Goal: Task Accomplishment & Management: Manage account settings

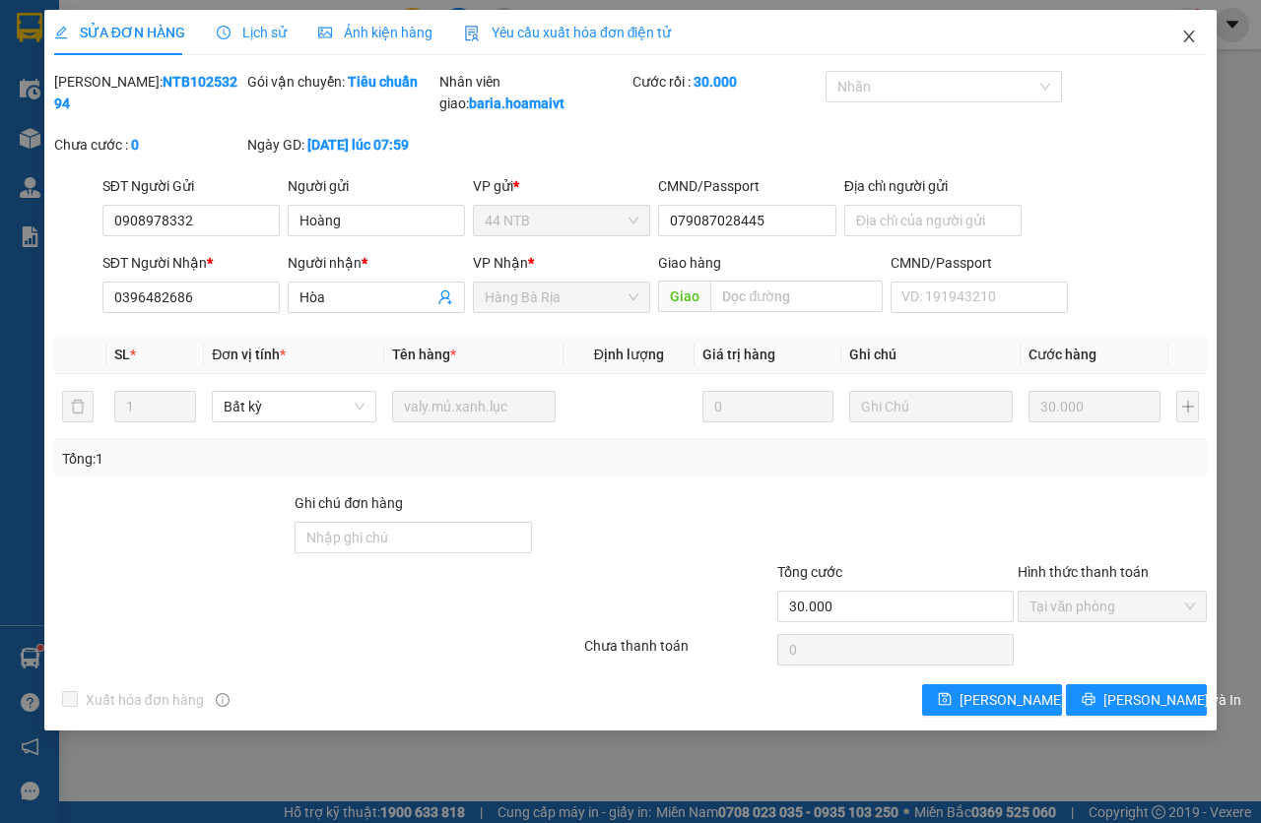
click at [1204, 30] on span "Close" at bounding box center [1188, 37] width 55 height 55
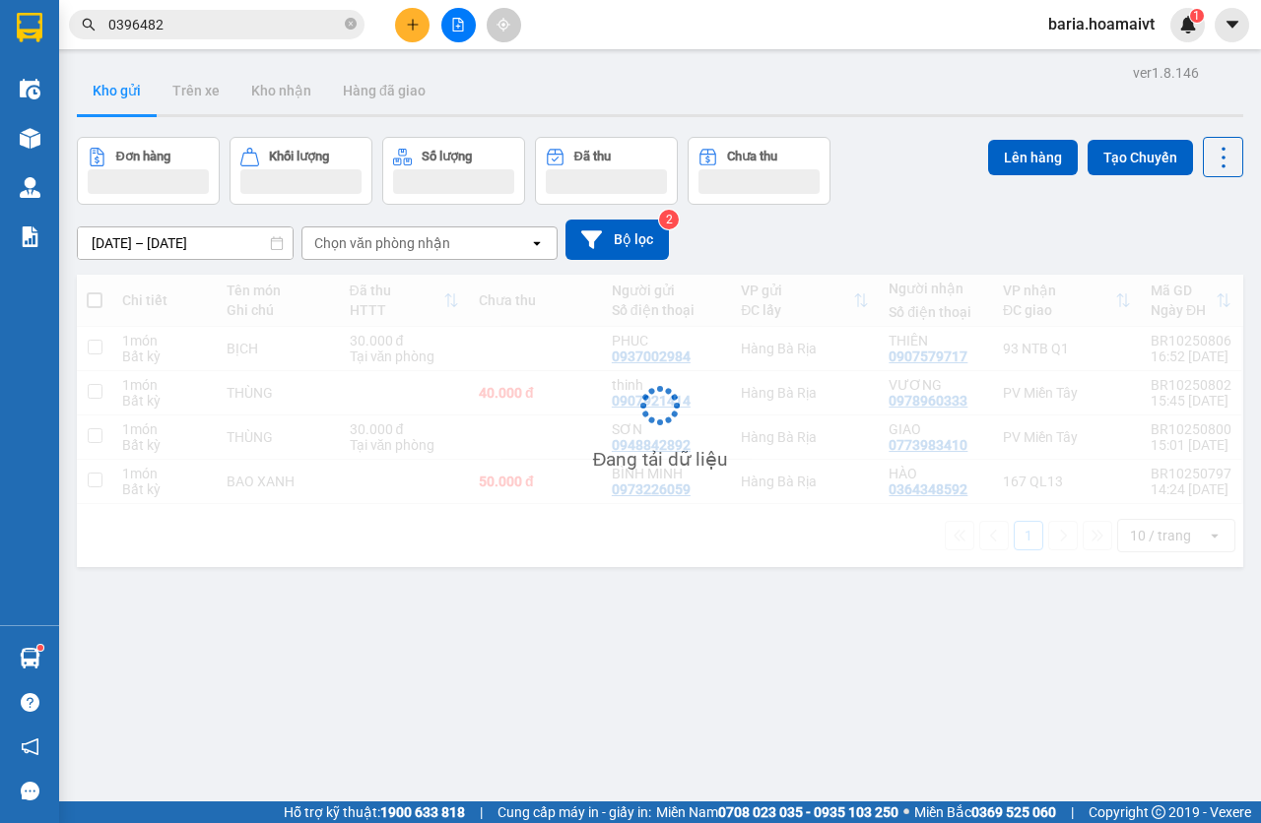
click at [224, 21] on input "0396482" at bounding box center [224, 25] width 232 height 22
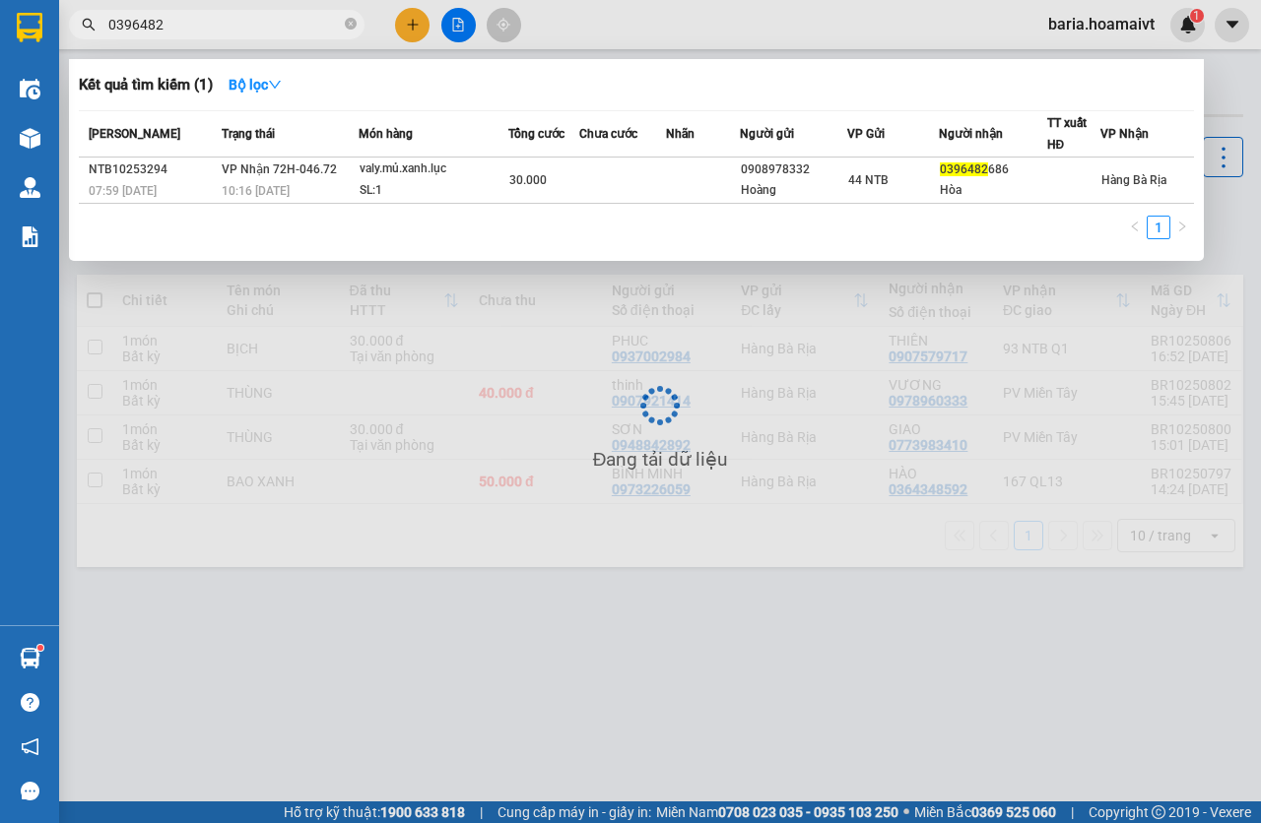
click at [224, 21] on input "0396482" at bounding box center [224, 25] width 232 height 22
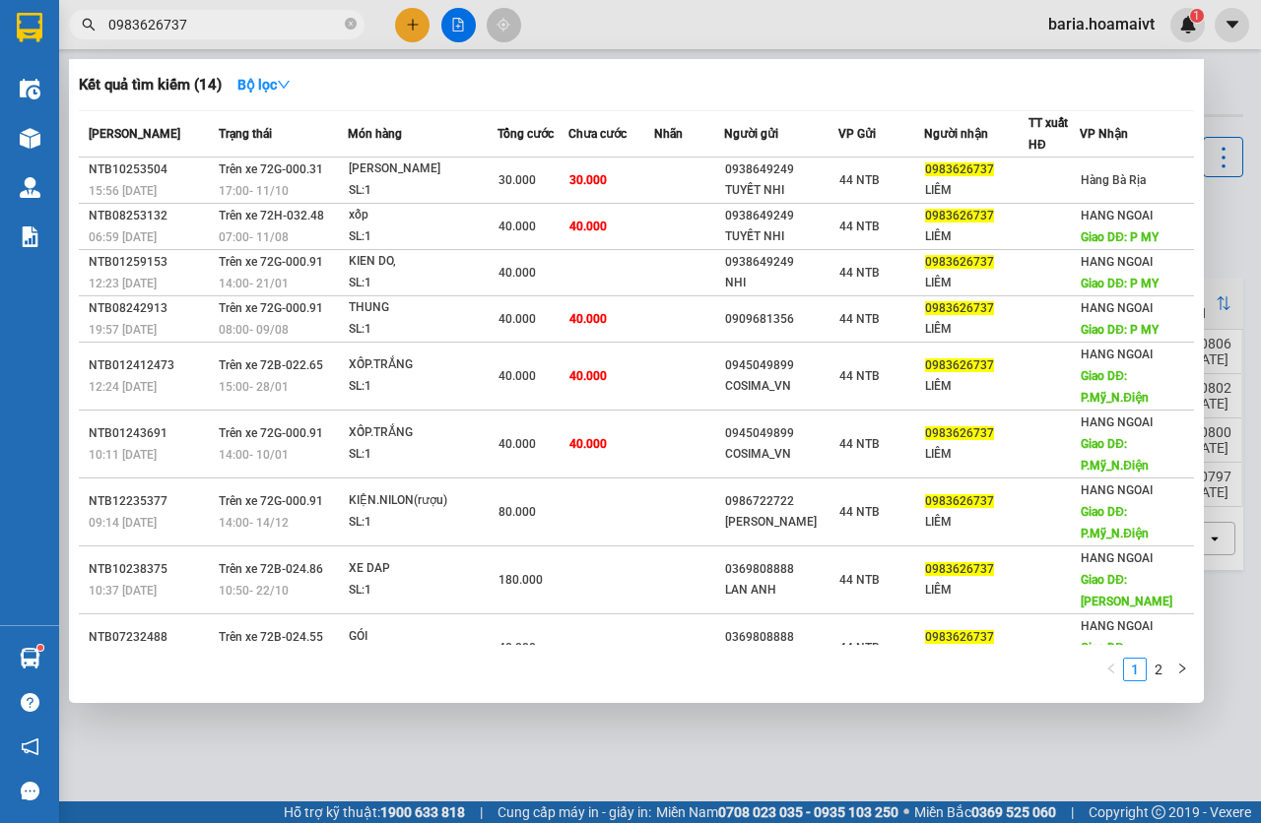
click at [919, 734] on div at bounding box center [630, 411] width 1261 height 823
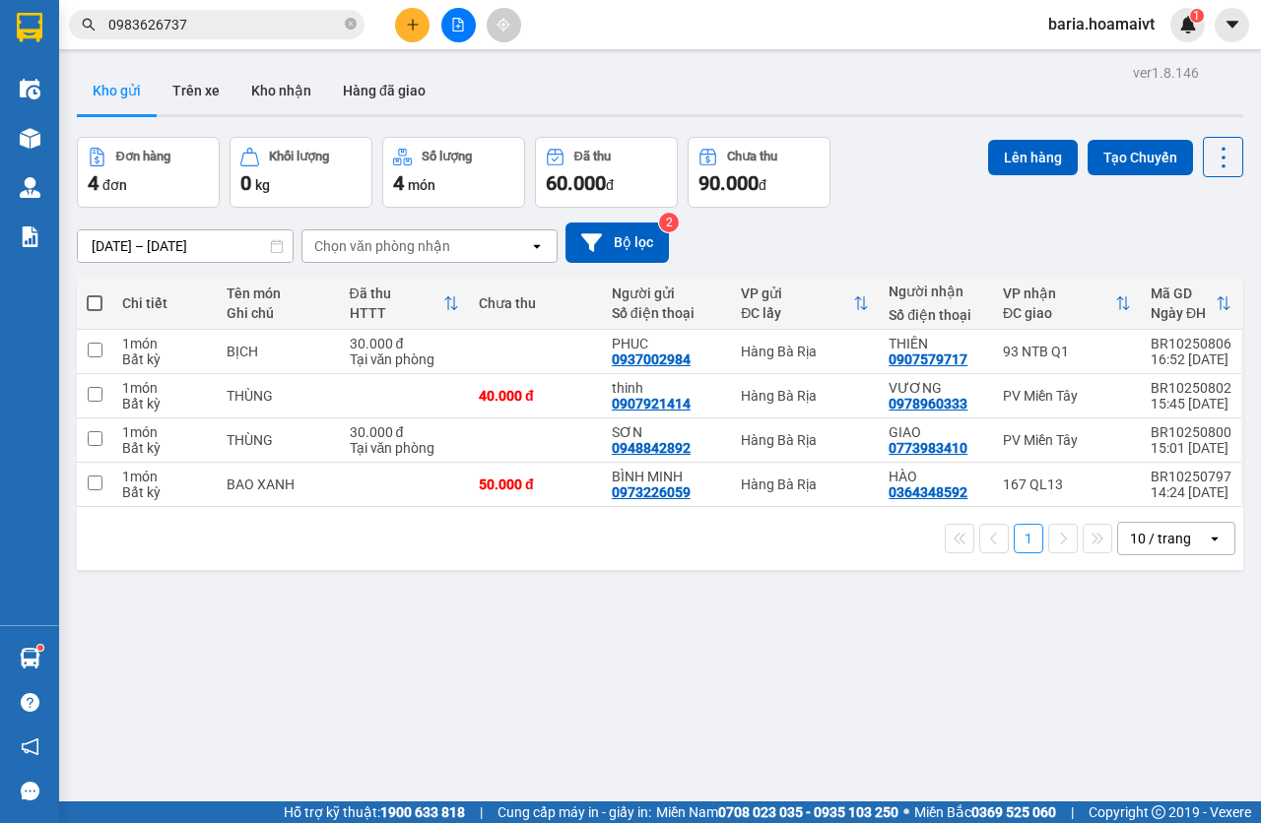
click at [198, 25] on input "0983626737" at bounding box center [224, 25] width 232 height 22
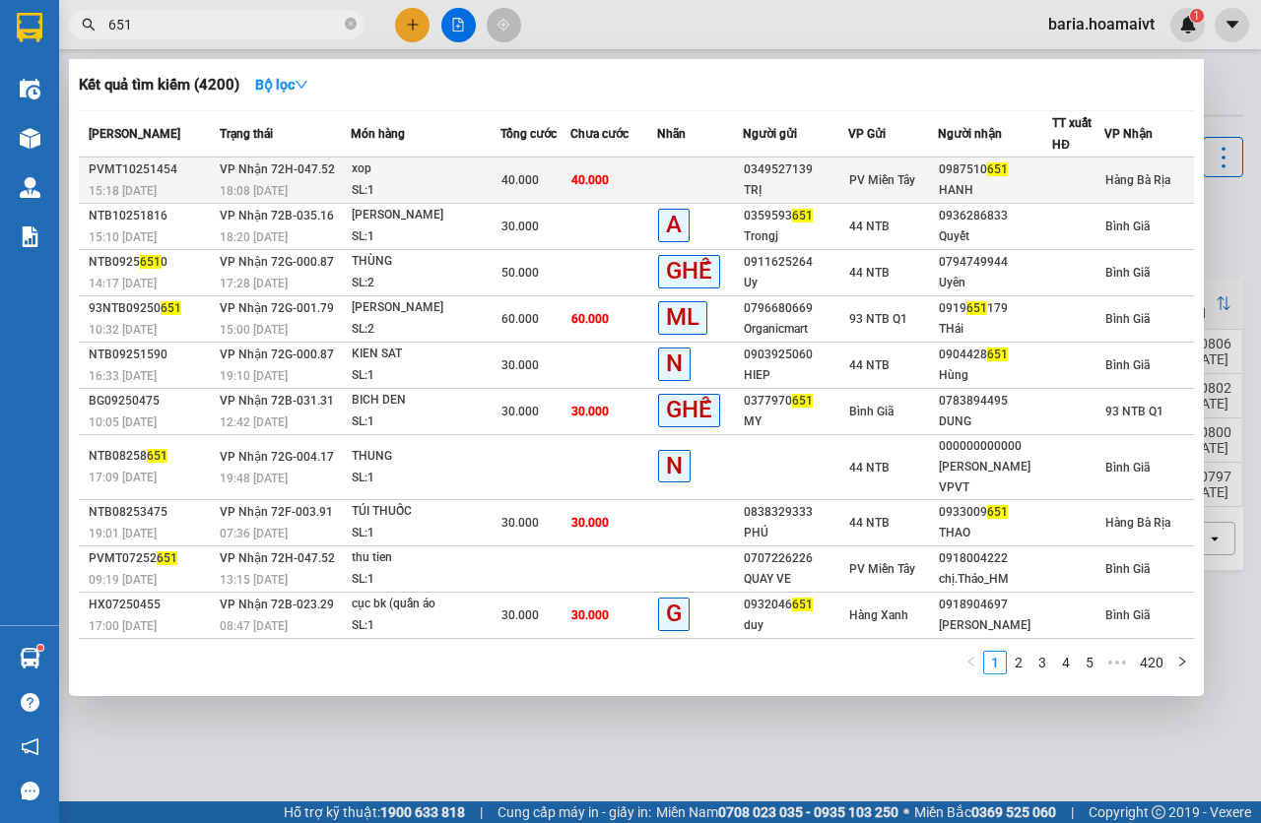
type input "651"
click at [574, 184] on span "40.000" at bounding box center [589, 180] width 37 height 14
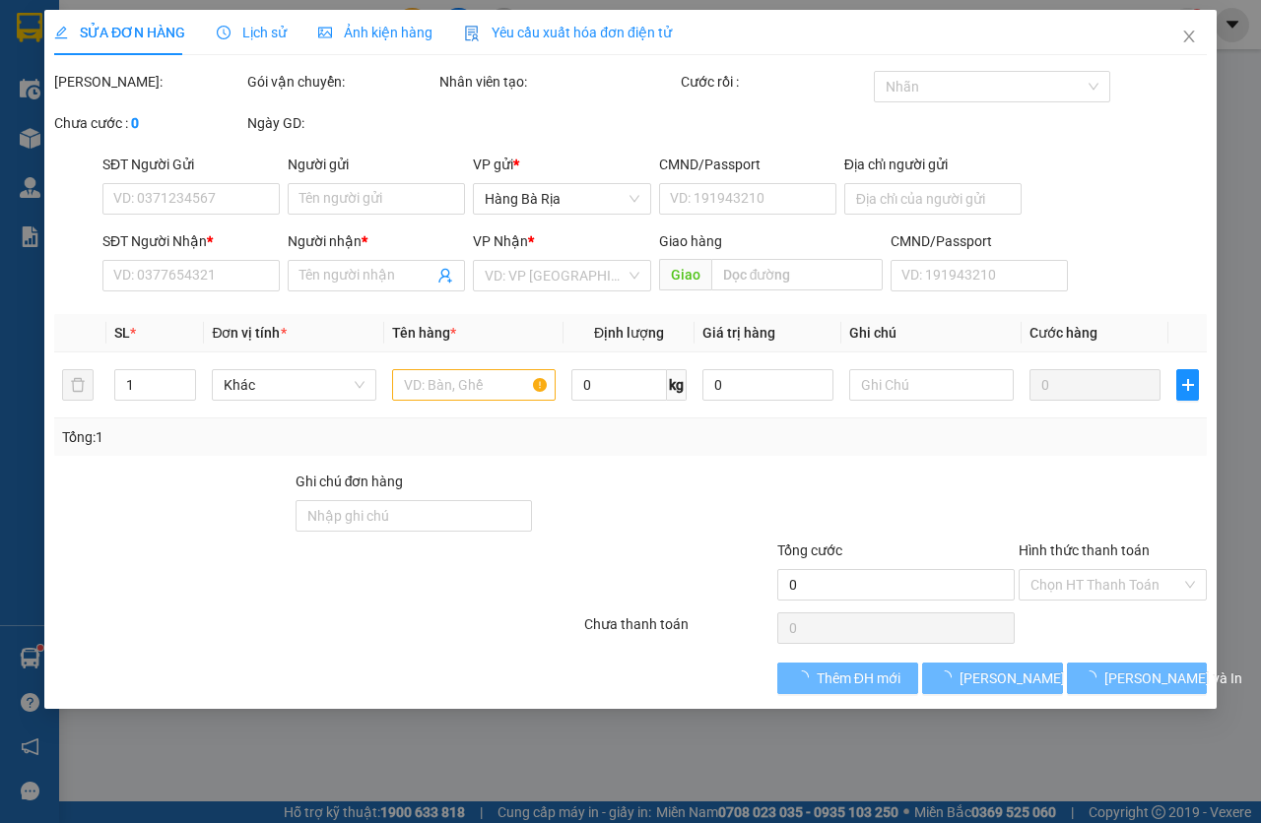
type input "0349527139"
type input "TRỊ"
type input "051093000264"
type input "BTan"
type input "0987510651"
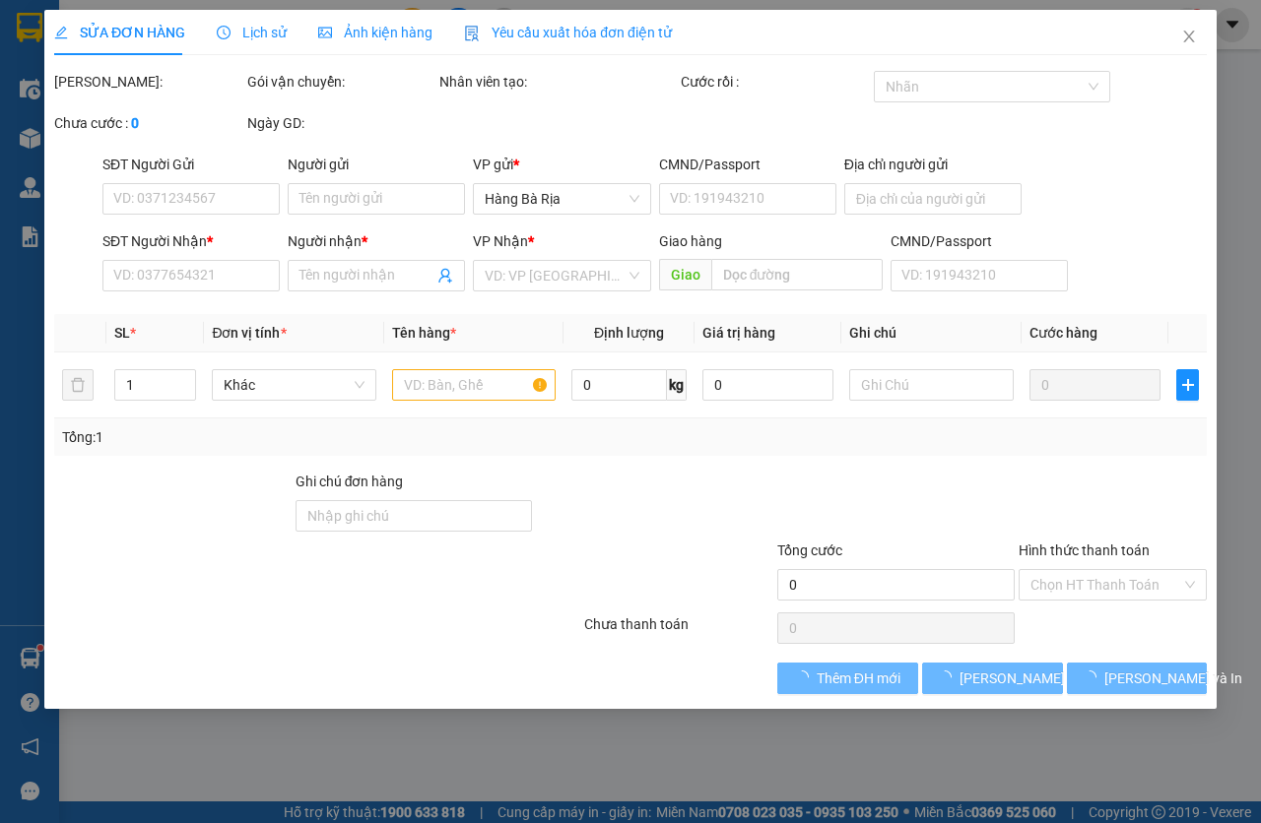
type input "HANH"
type input "40.000"
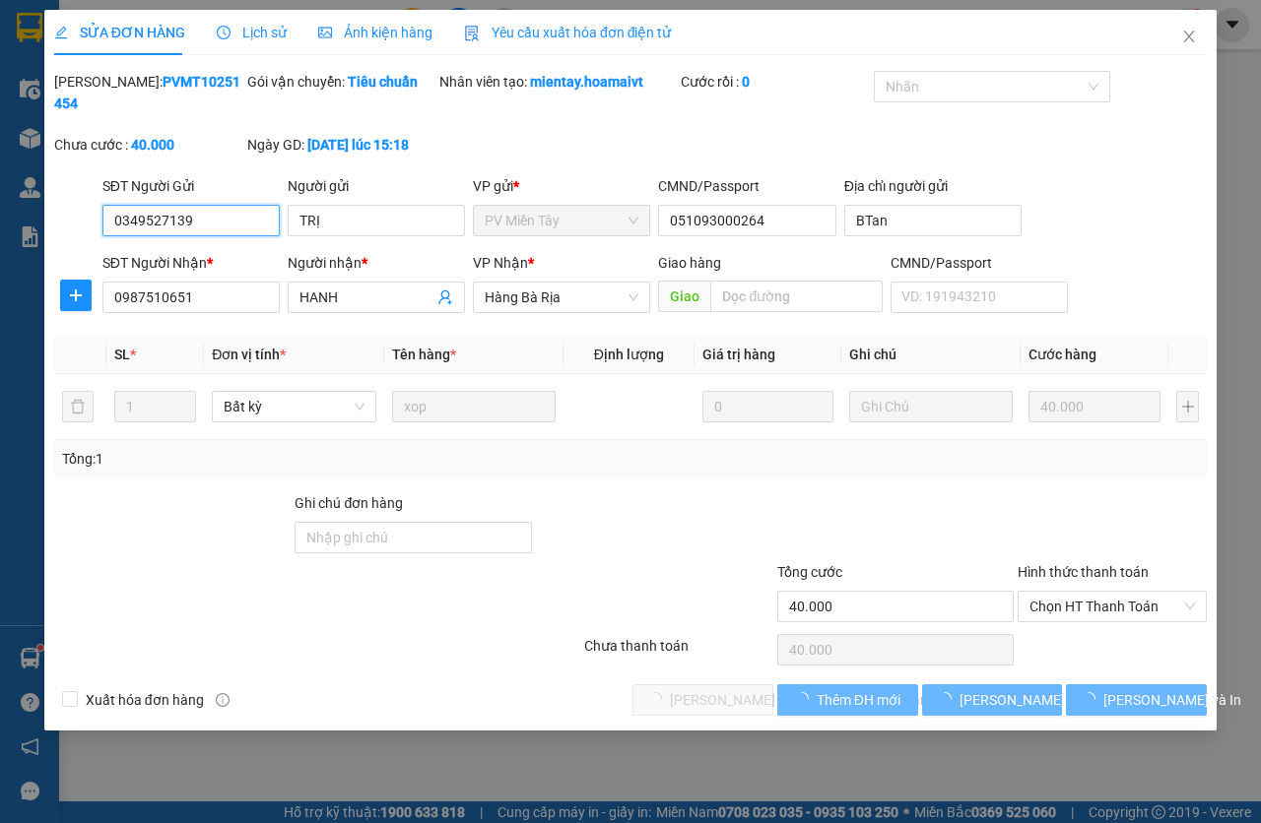
click at [1089, 613] on span "Chọn HT Thanh Toán" at bounding box center [1111, 607] width 165 height 30
click at [1085, 636] on div "Chọn HT Thanh Toán" at bounding box center [1112, 649] width 193 height 39
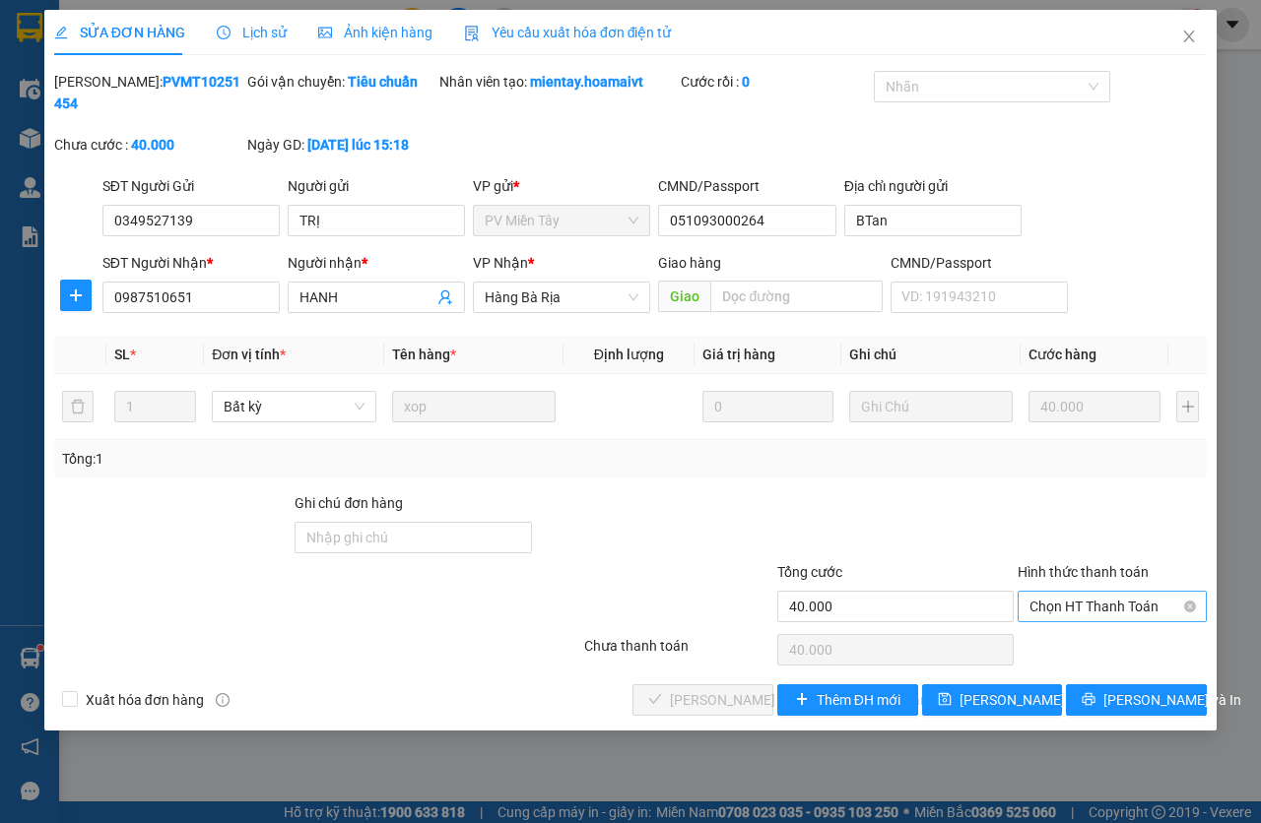
click at [1065, 617] on span "Chọn HT Thanh Toán" at bounding box center [1111, 607] width 165 height 30
type input "0"
click at [680, 698] on span "[PERSON_NAME] và [PERSON_NAME] hàng" at bounding box center [803, 700] width 266 height 22
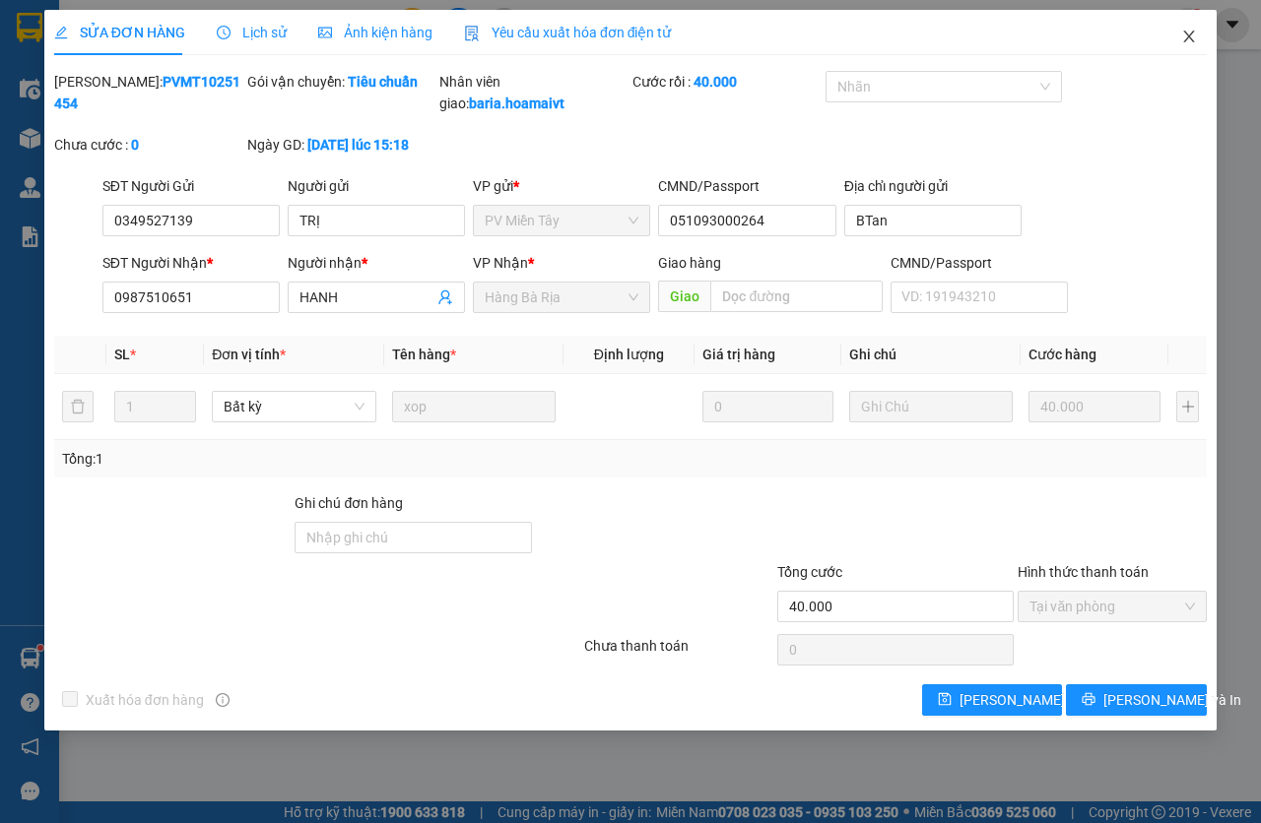
click at [1197, 42] on icon "close" at bounding box center [1189, 37] width 16 height 16
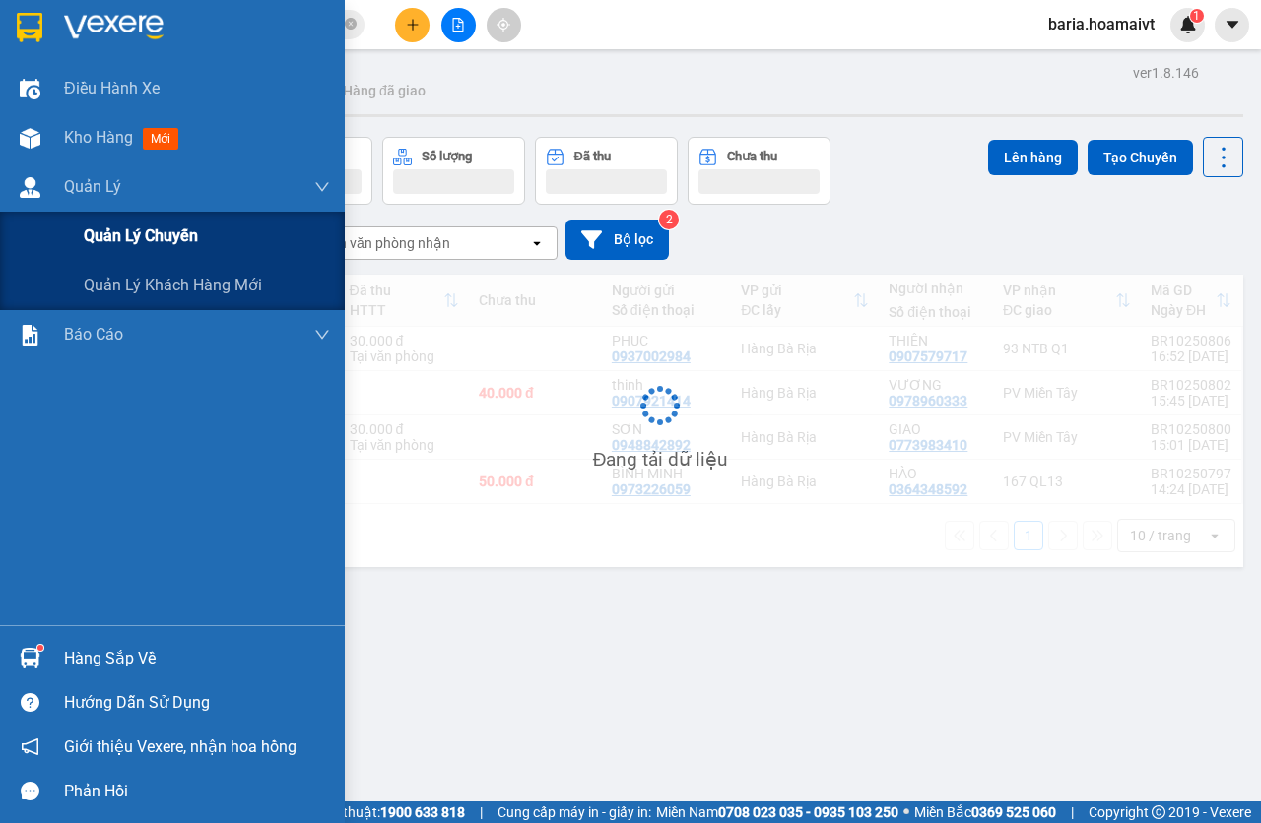
drag, startPoint x: 161, startPoint y: 239, endPoint x: 172, endPoint y: 239, distance: 11.8
click at [172, 239] on span "Quản lý chuyến" at bounding box center [141, 236] width 114 height 25
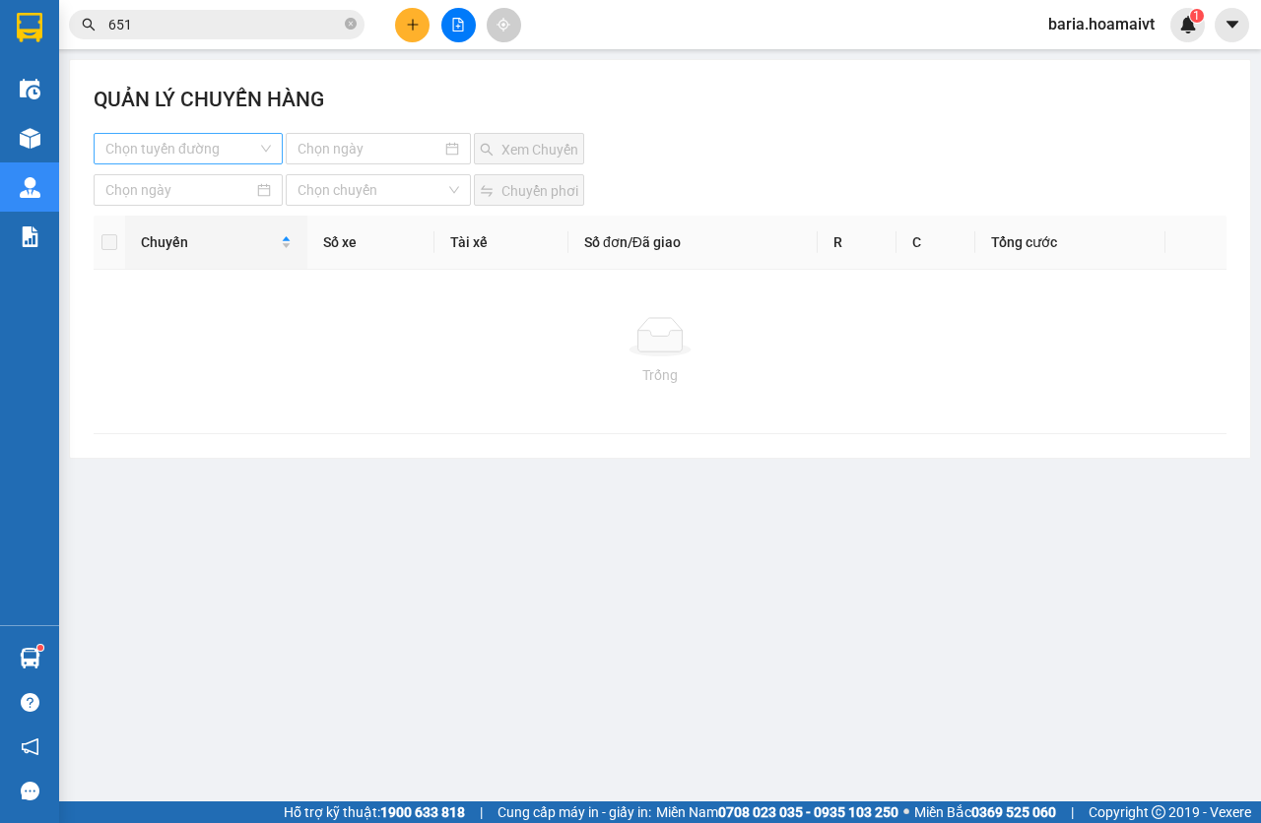
click at [208, 146] on input "search" at bounding box center [181, 149] width 152 height 30
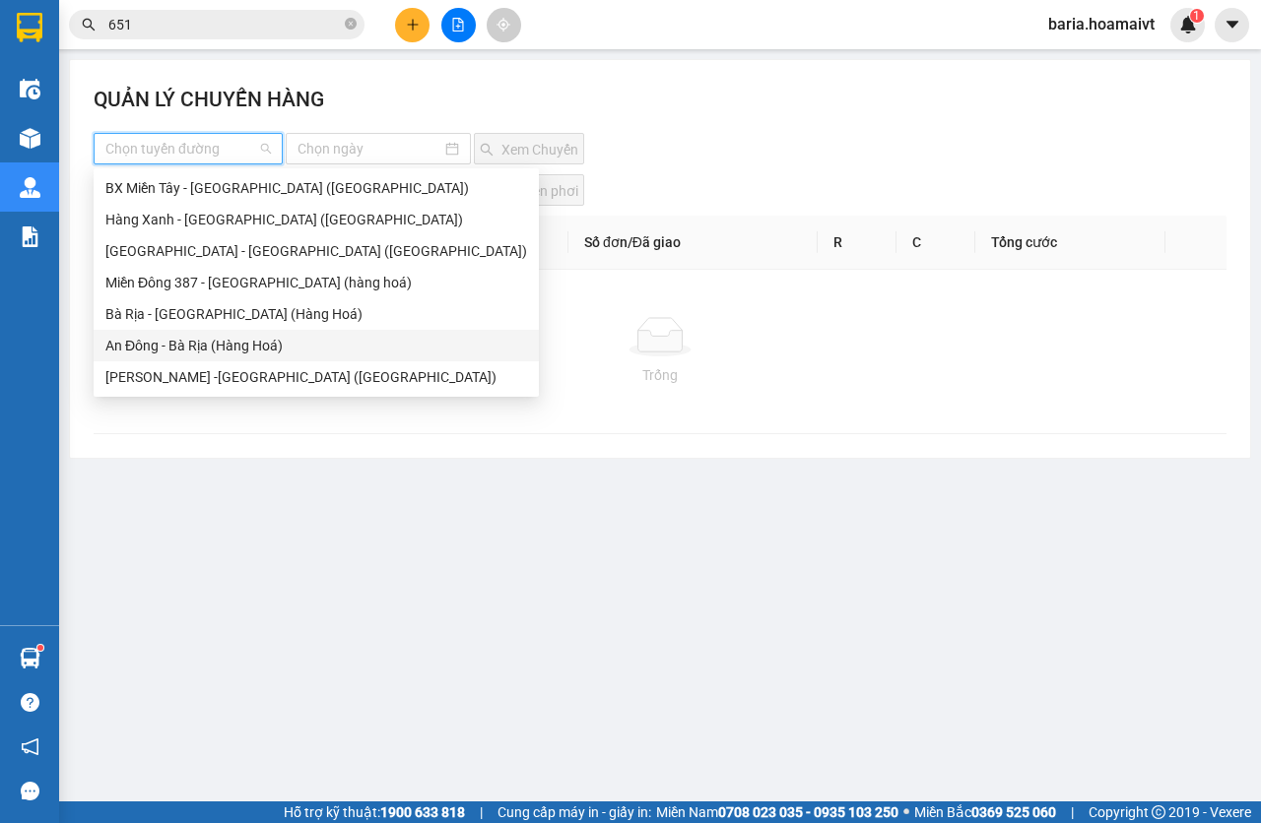
click at [159, 355] on div "An Đông - Bà Rịa (Hàng Hoá)" at bounding box center [316, 346] width 422 height 22
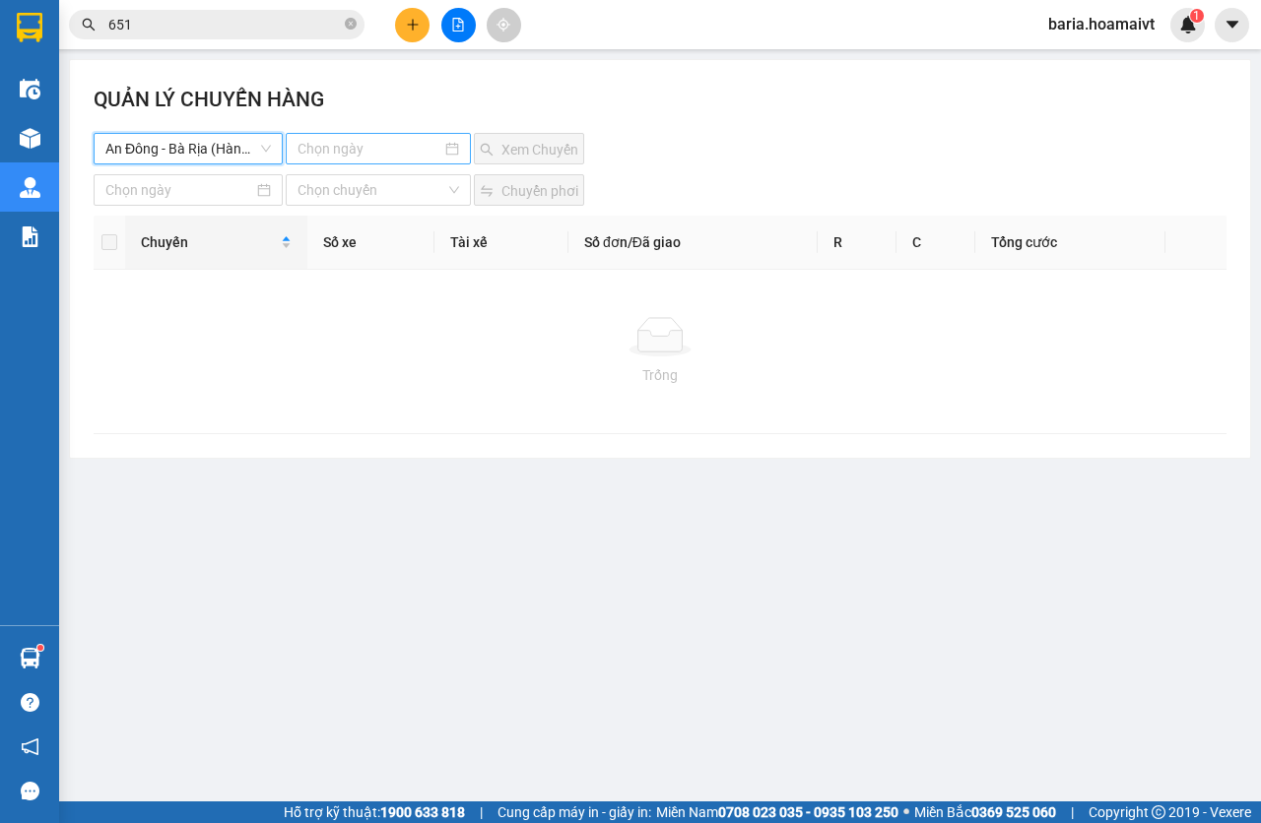
click at [342, 144] on input at bounding box center [369, 149] width 145 height 22
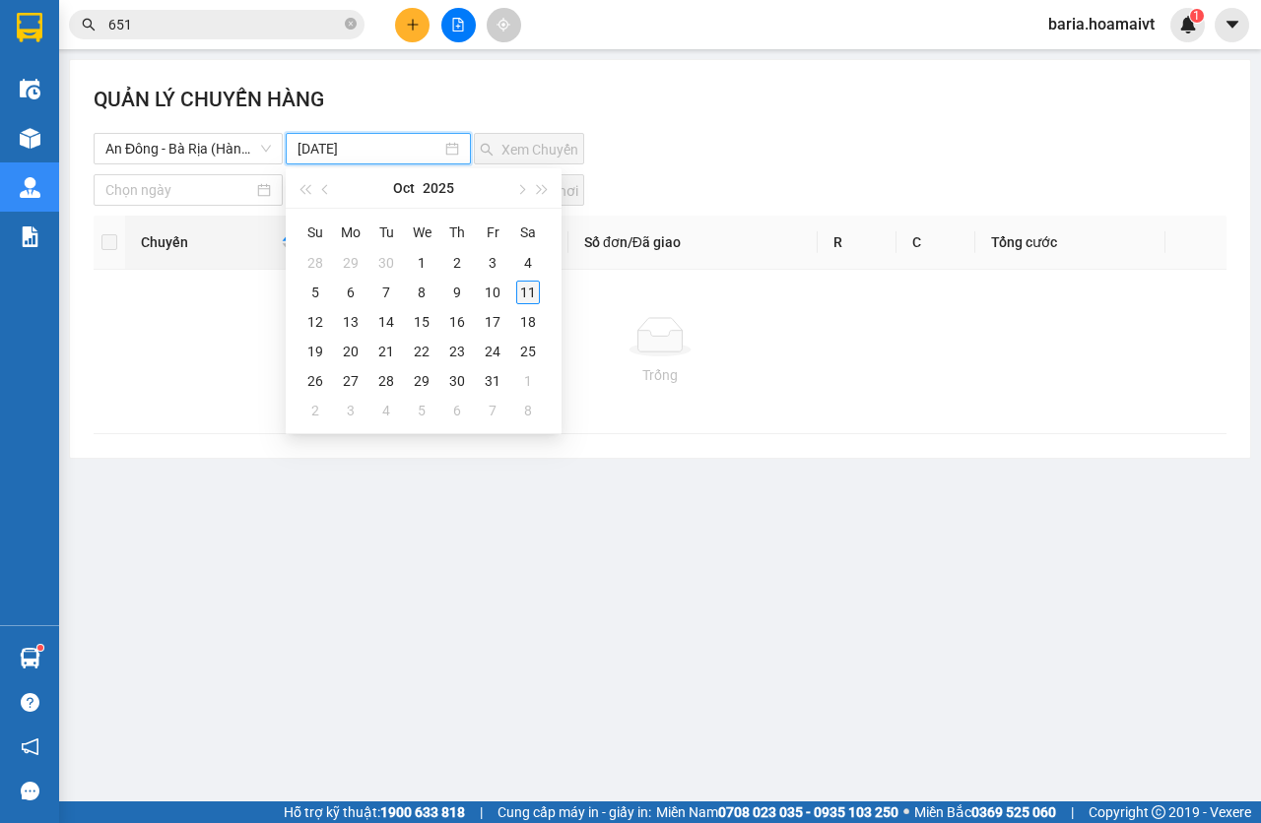
type input "[DATE]"
click at [519, 291] on div "11" at bounding box center [528, 293] width 24 height 24
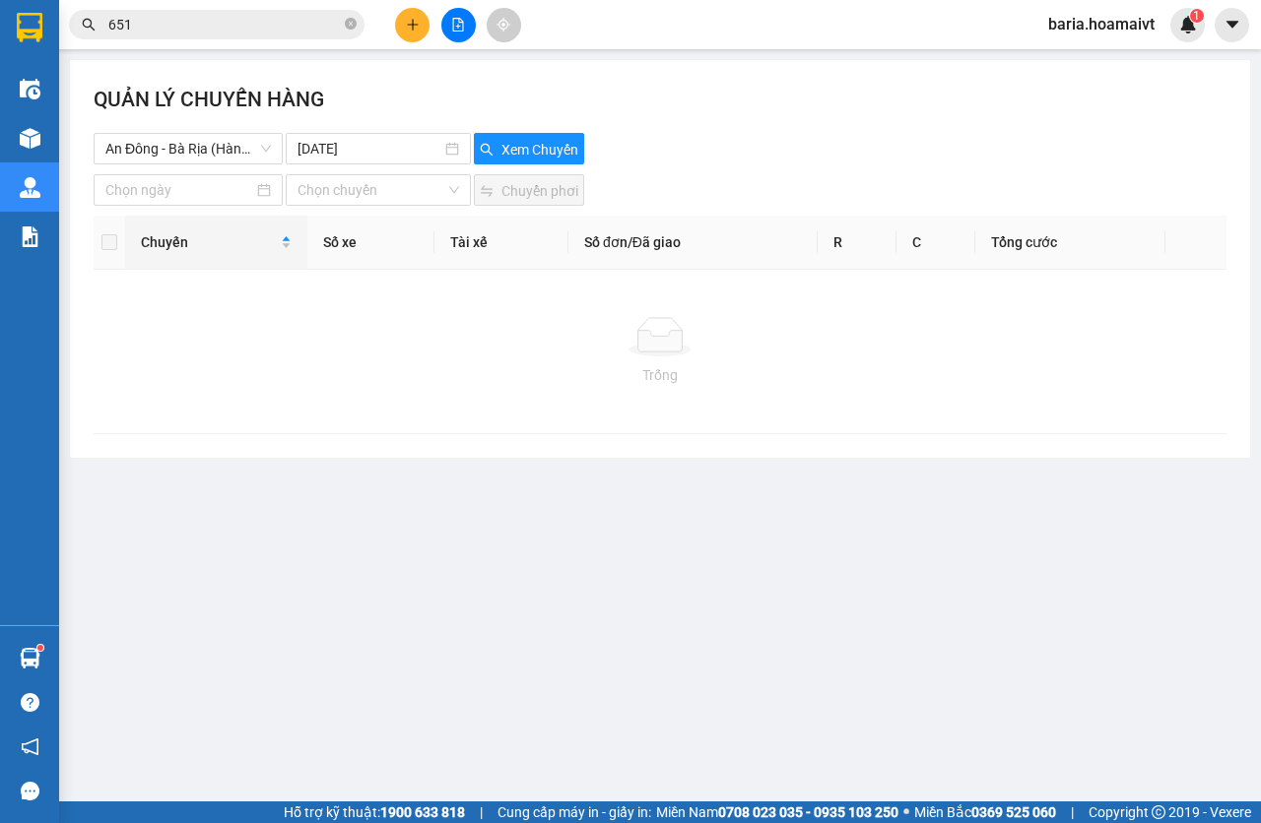
click at [552, 129] on div "QUẢN LÝ CHUYẾN HÀNG" at bounding box center [660, 108] width 1133 height 49
click at [556, 152] on span "Xem Chuyến" at bounding box center [539, 150] width 77 height 22
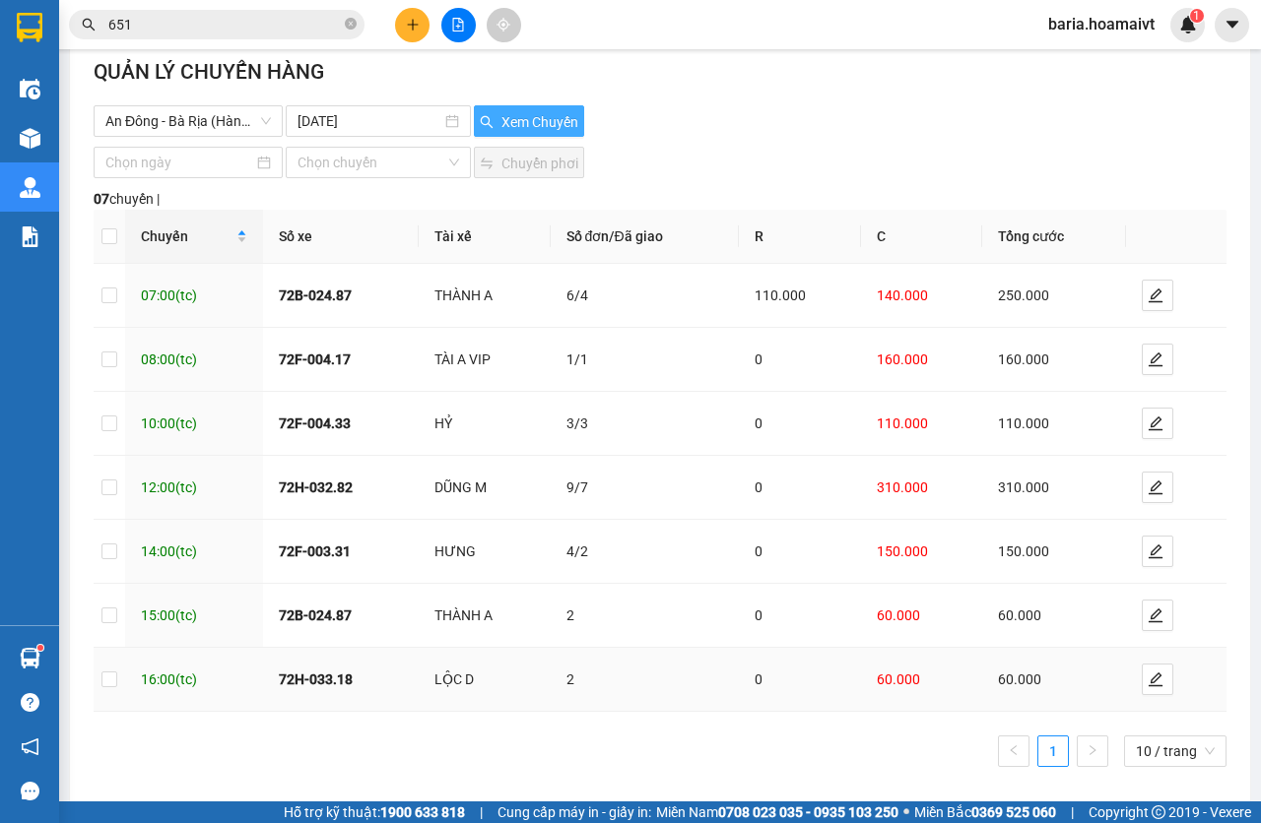
scroll to position [43, 0]
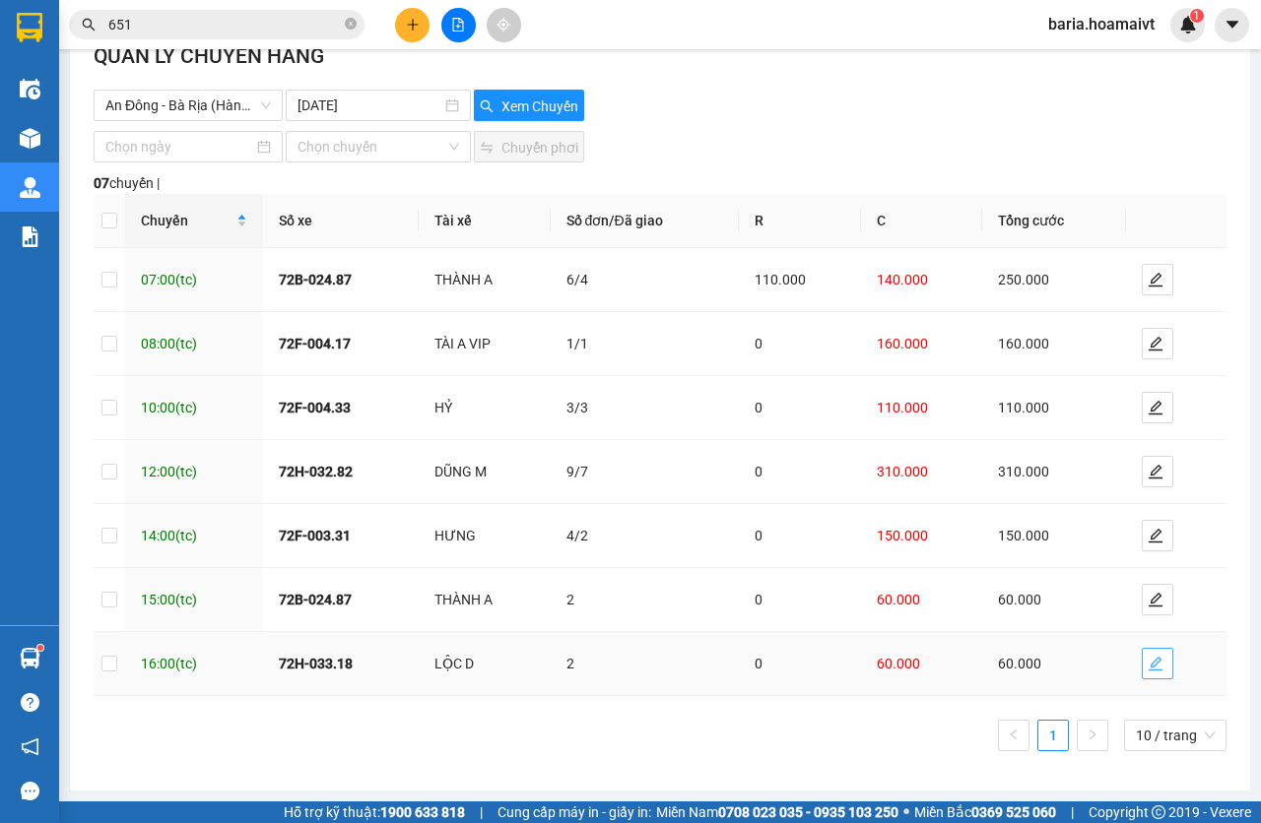
click at [1143, 669] on span "edit" at bounding box center [1158, 664] width 30 height 16
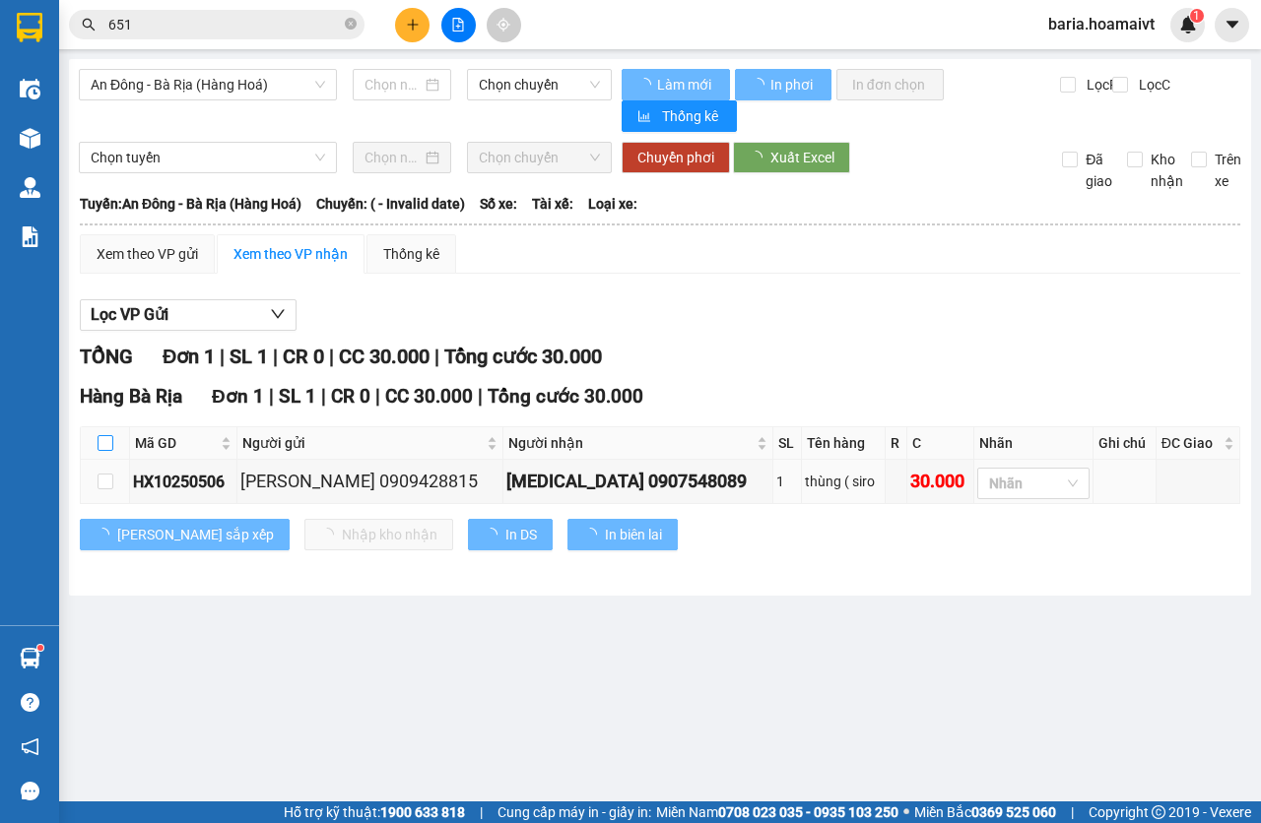
type input "[DATE]"
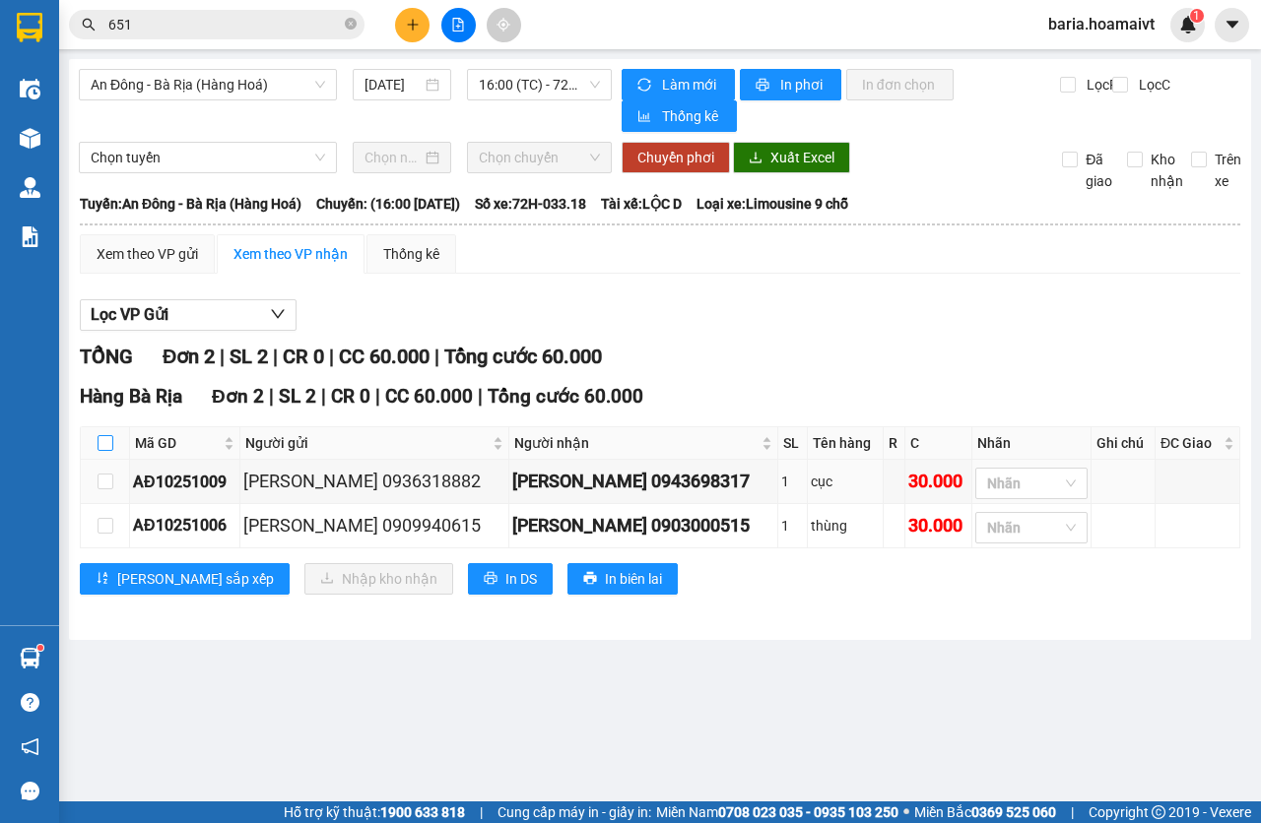
click at [107, 442] on input "checkbox" at bounding box center [106, 443] width 16 height 16
checkbox input "true"
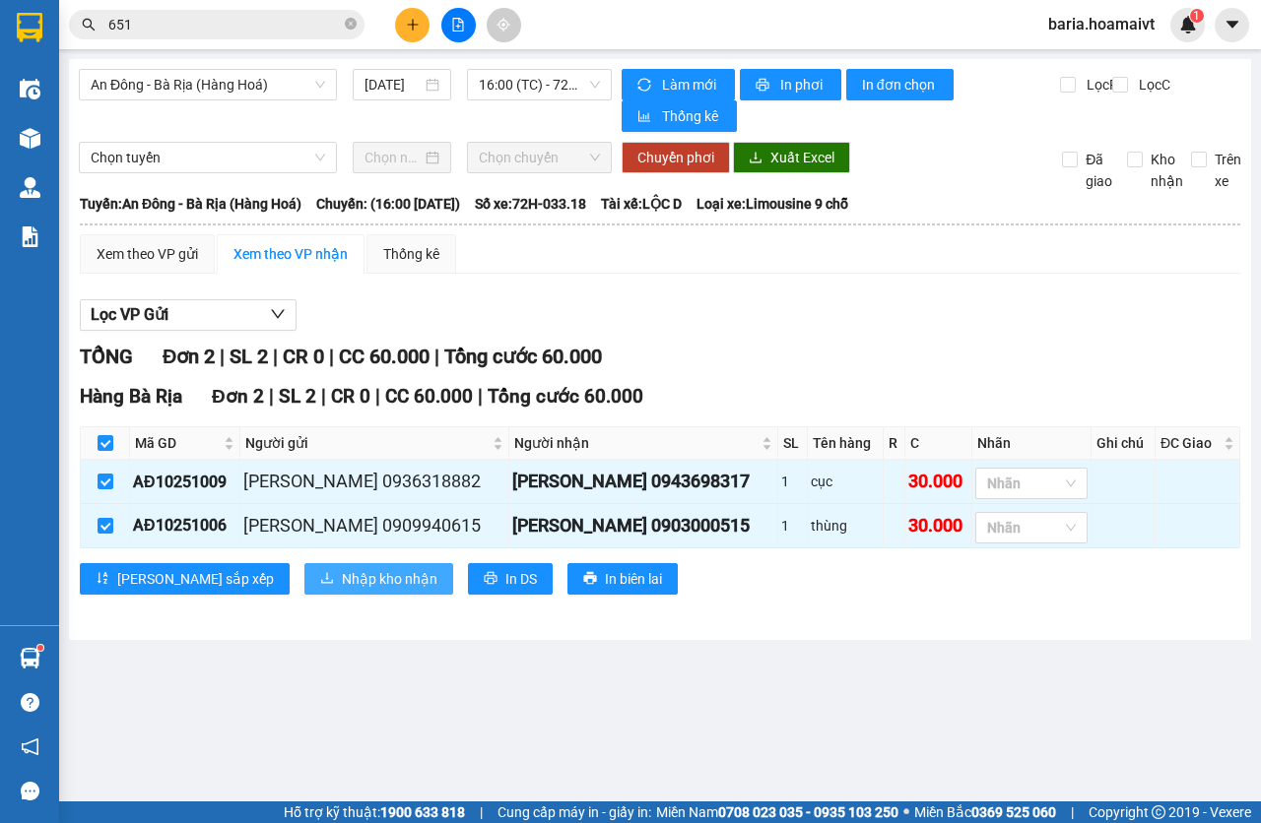
click at [342, 576] on span "Nhập kho nhận" at bounding box center [390, 579] width 96 height 22
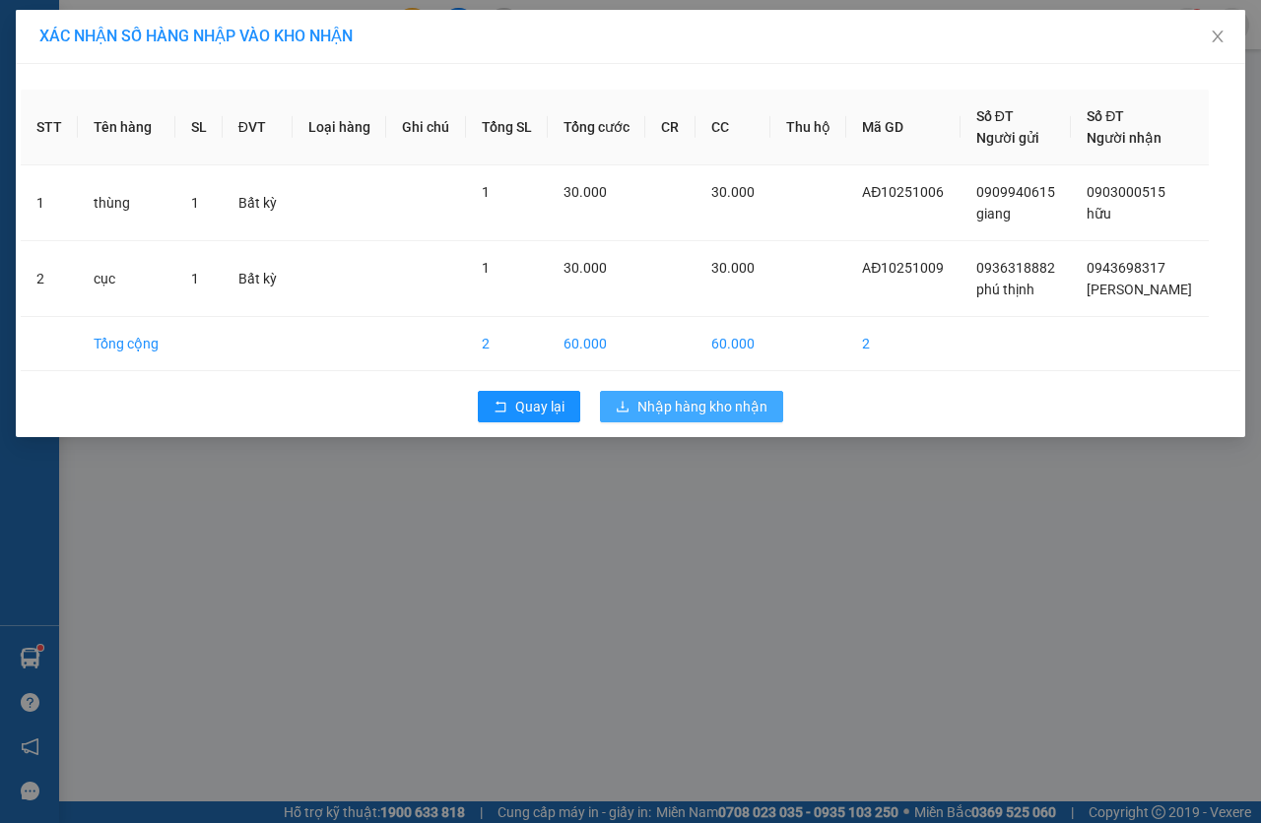
click at [630, 410] on button "Nhập hàng kho nhận" at bounding box center [691, 407] width 183 height 32
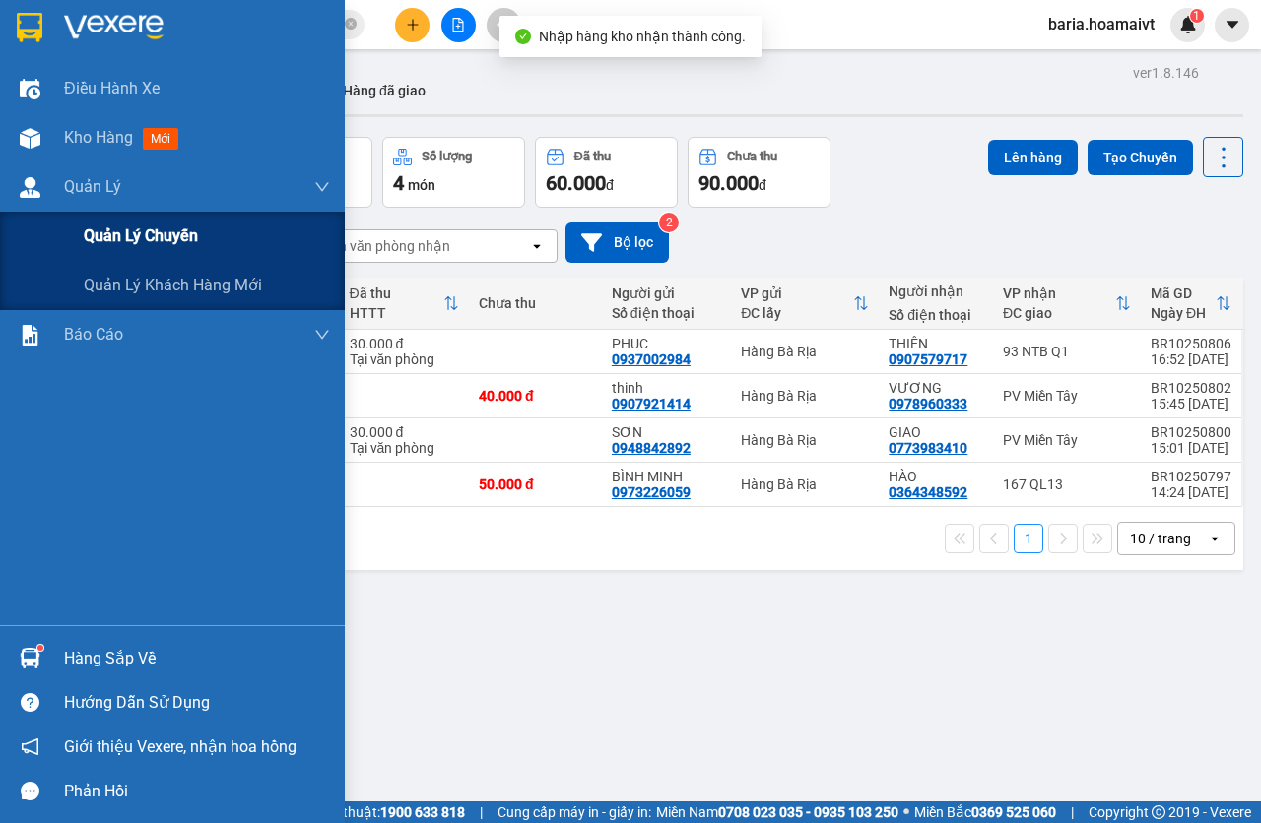
drag, startPoint x: 155, startPoint y: 250, endPoint x: 310, endPoint y: 230, distance: 157.0
click at [157, 250] on div "Quản lý chuyến" at bounding box center [207, 236] width 246 height 49
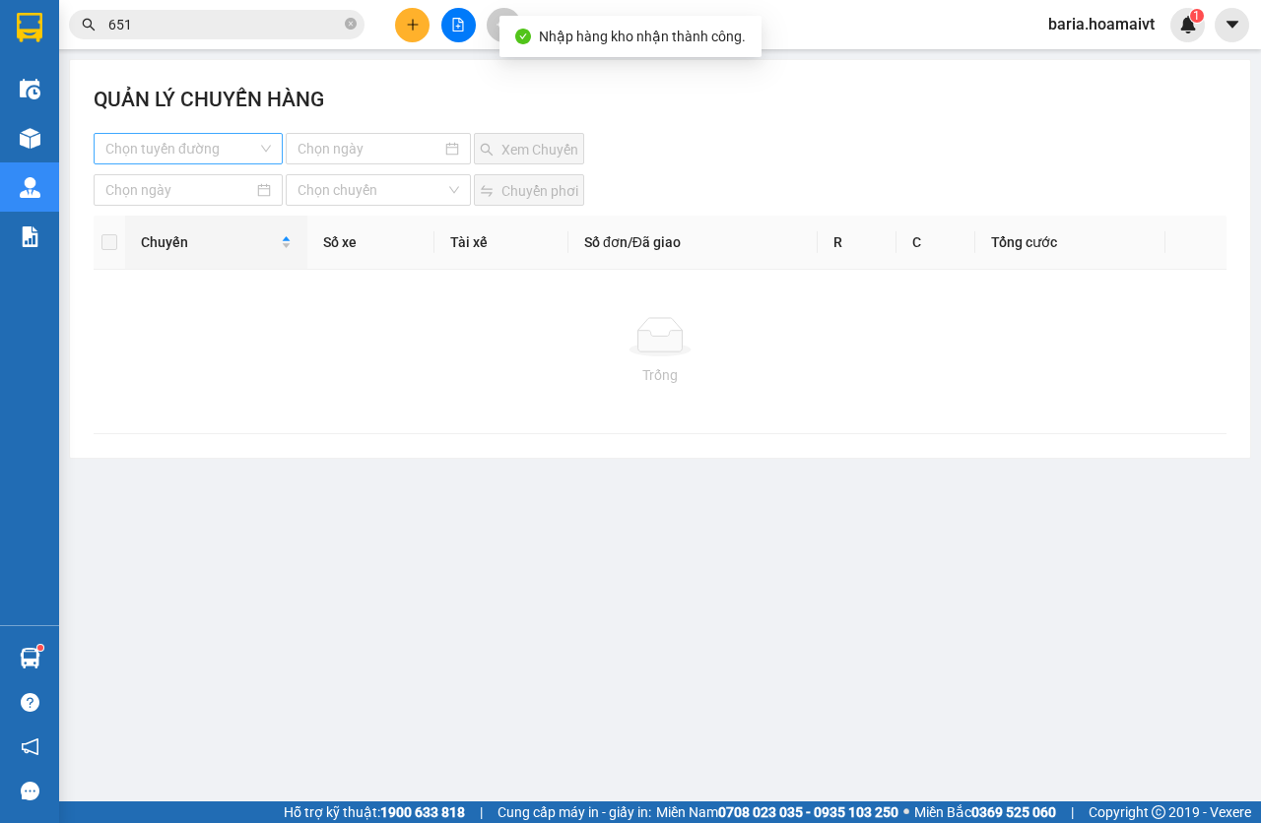
click at [237, 156] on input "search" at bounding box center [181, 149] width 152 height 30
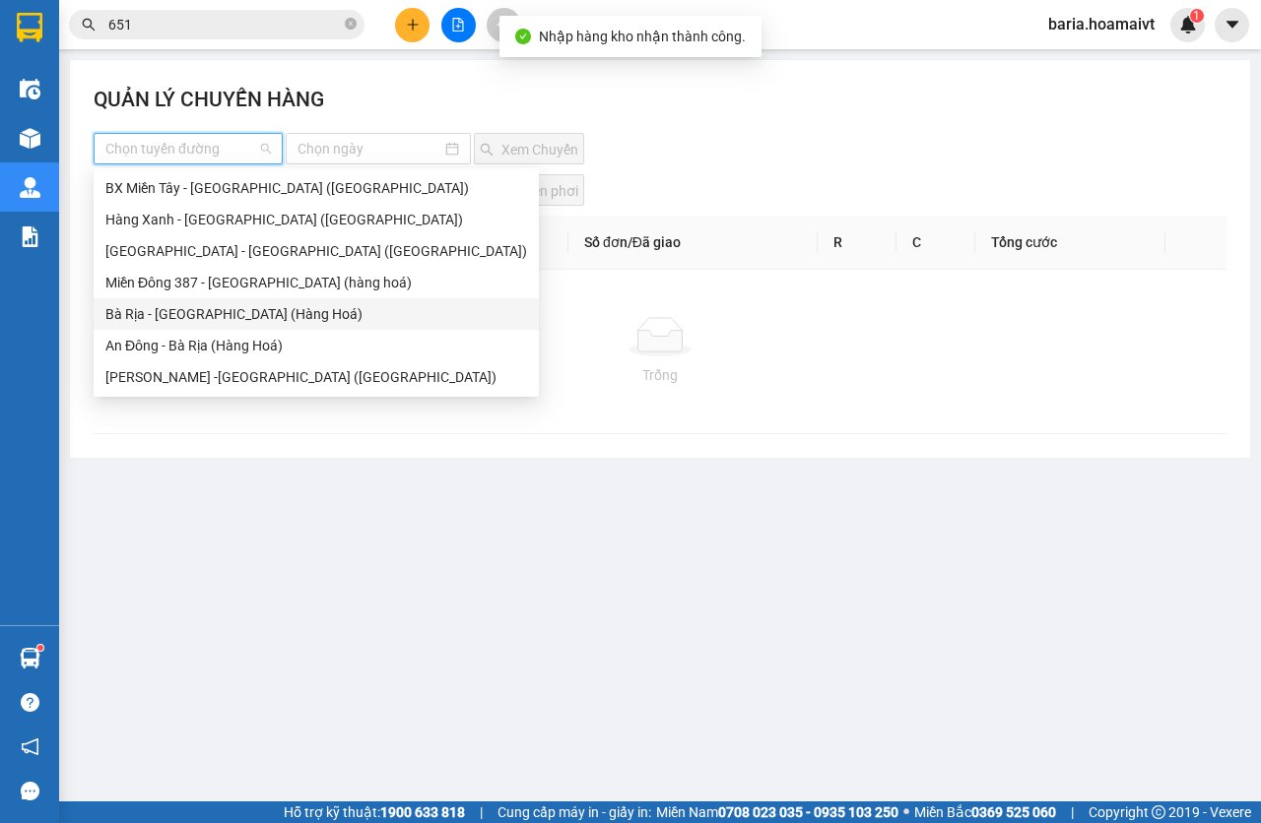
drag, startPoint x: 199, startPoint y: 333, endPoint x: 298, endPoint y: 244, distance: 133.3
click at [200, 333] on div "An Đông - Bà Rịa (Hàng Hoá)" at bounding box center [316, 346] width 445 height 32
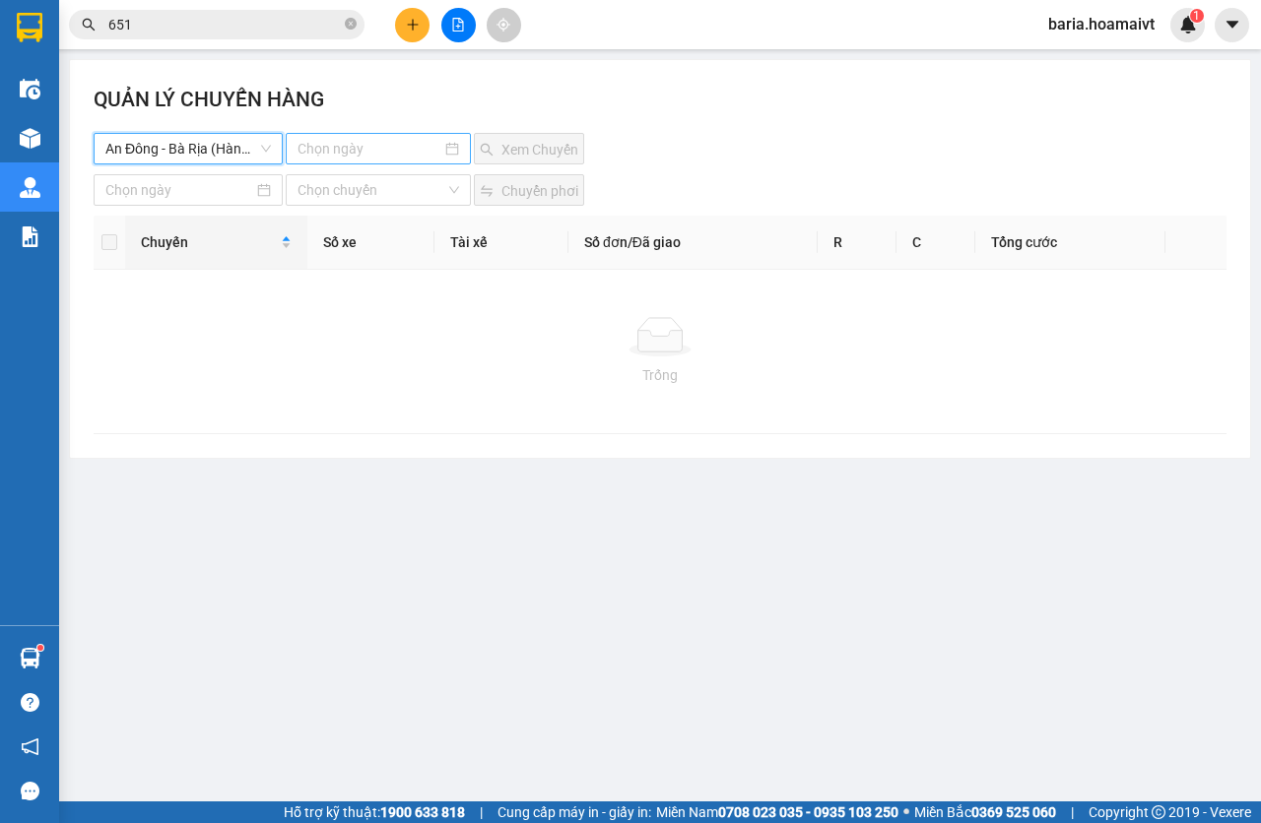
click at [366, 151] on input at bounding box center [369, 149] width 145 height 22
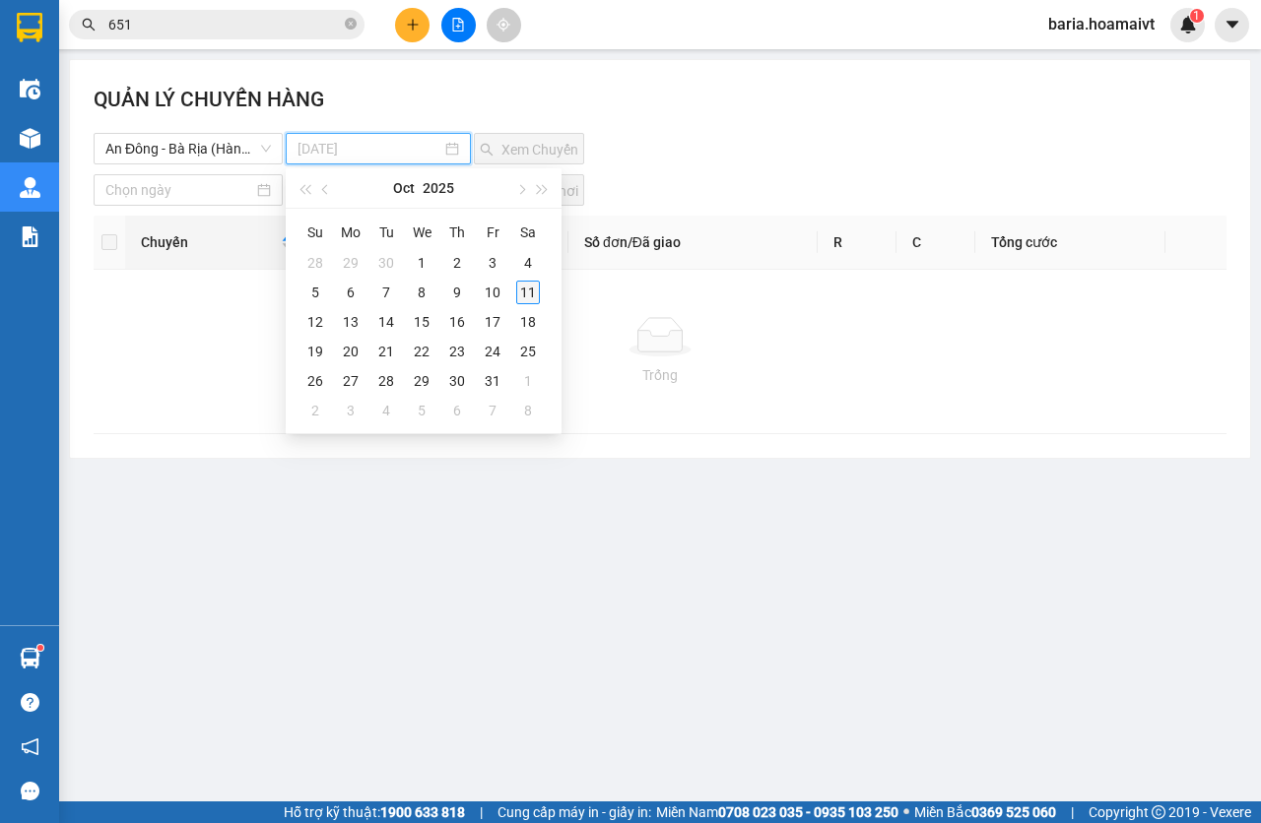
type input "[DATE]"
click at [521, 295] on div "11" at bounding box center [528, 293] width 24 height 24
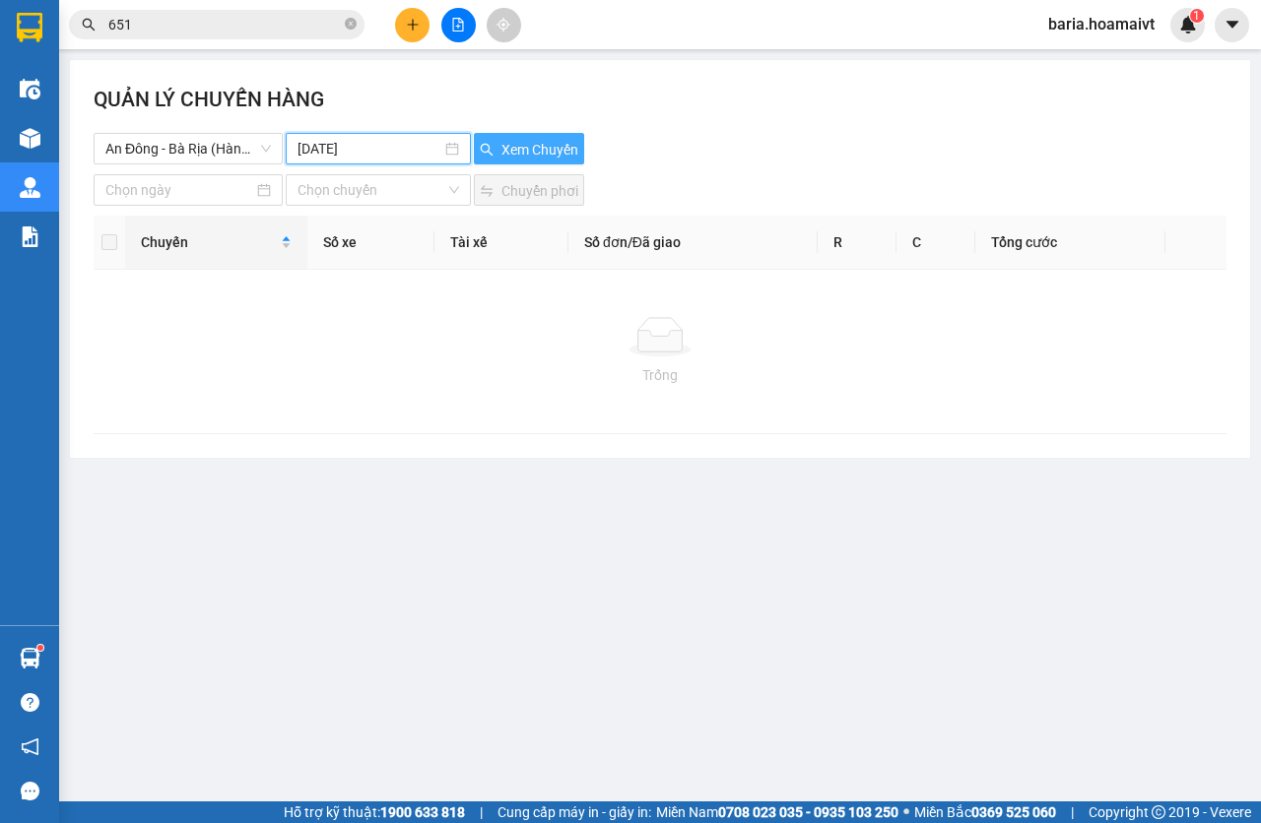
click at [549, 143] on span "Xem Chuyến" at bounding box center [539, 150] width 77 height 22
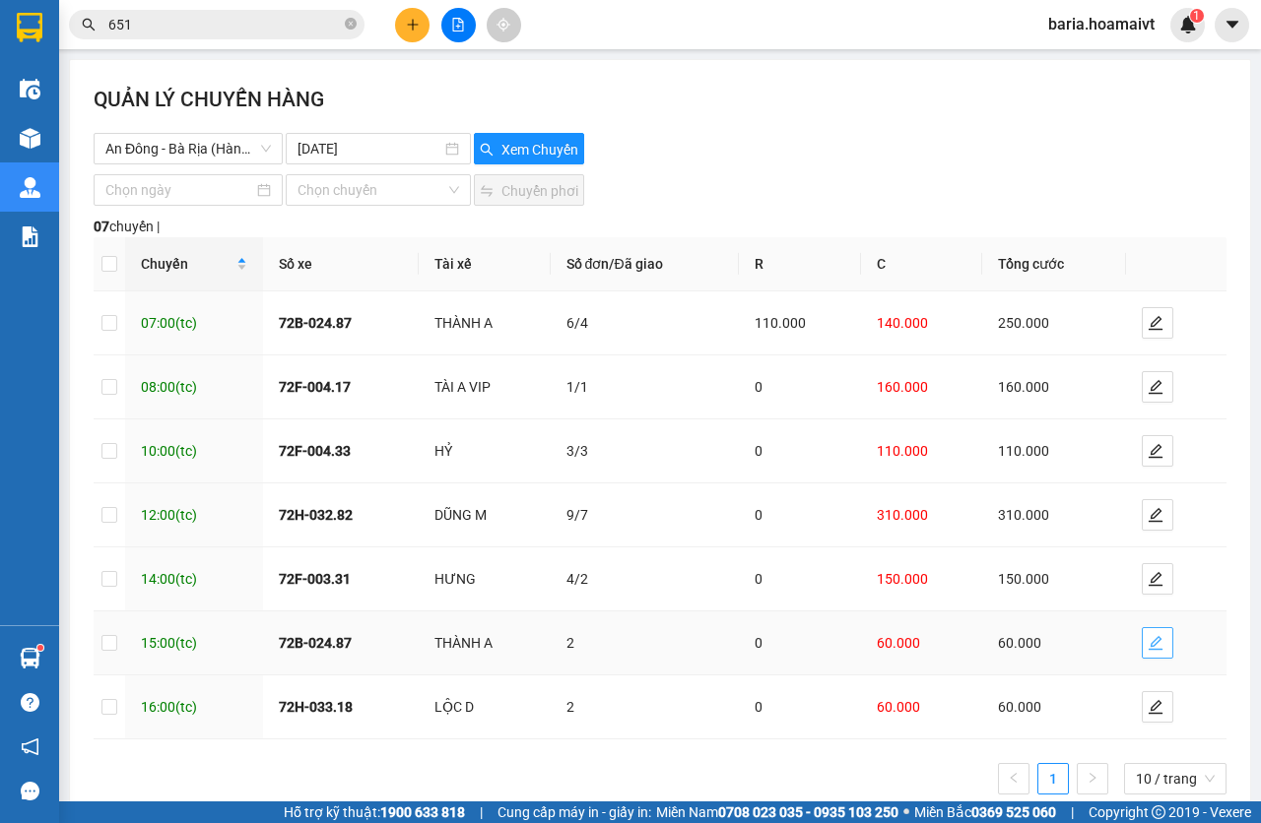
click at [1148, 646] on icon "edit" at bounding box center [1156, 643] width 16 height 16
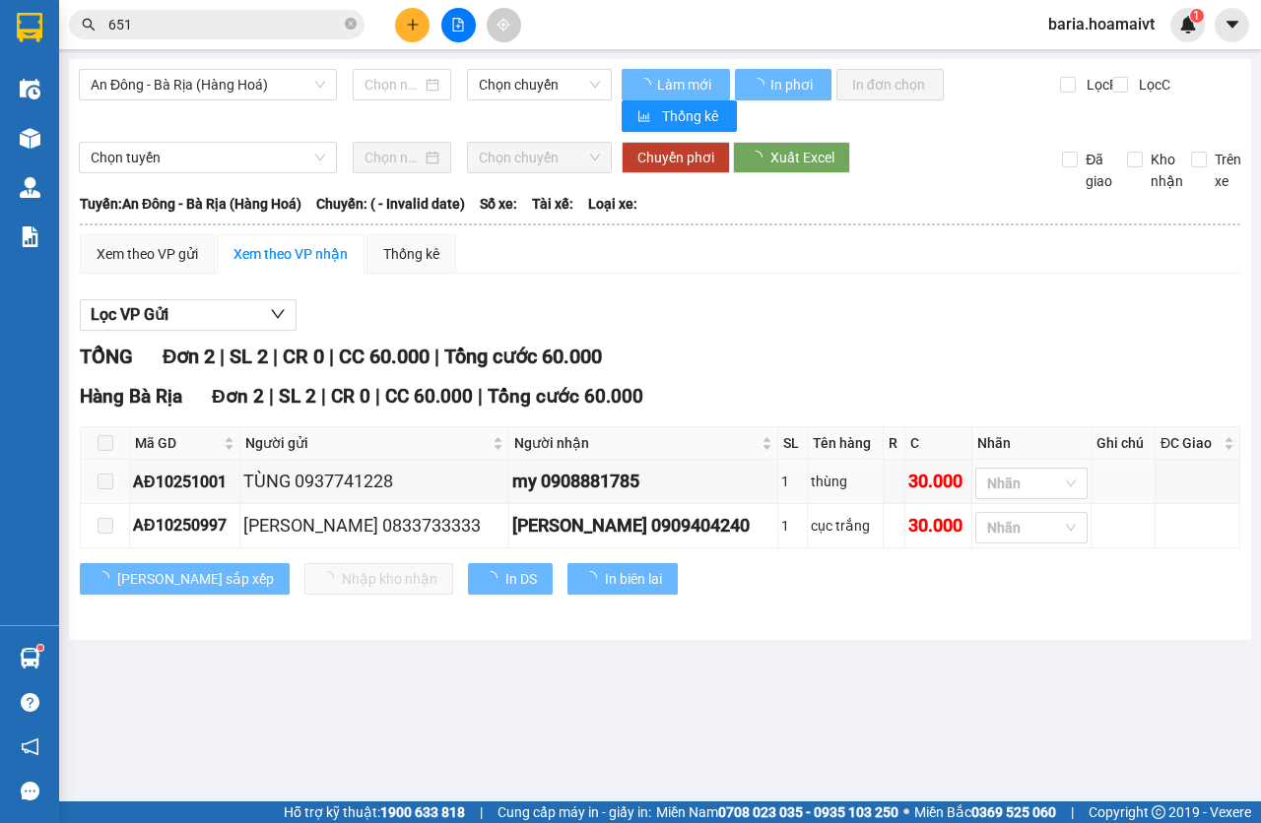
type input "[DATE]"
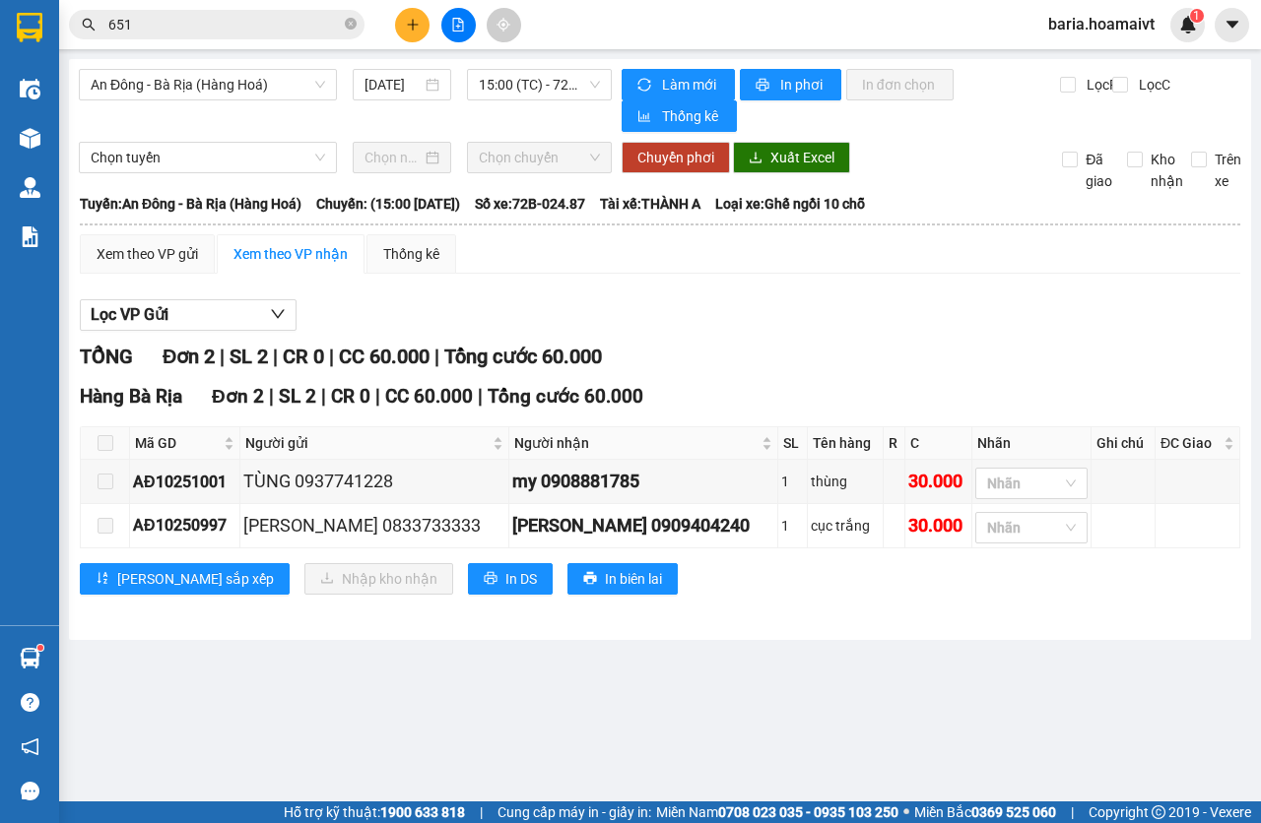
click at [99, 440] on span at bounding box center [106, 443] width 16 height 16
click at [175, 256] on div "Xem theo VP gửi" at bounding box center [147, 254] width 101 height 22
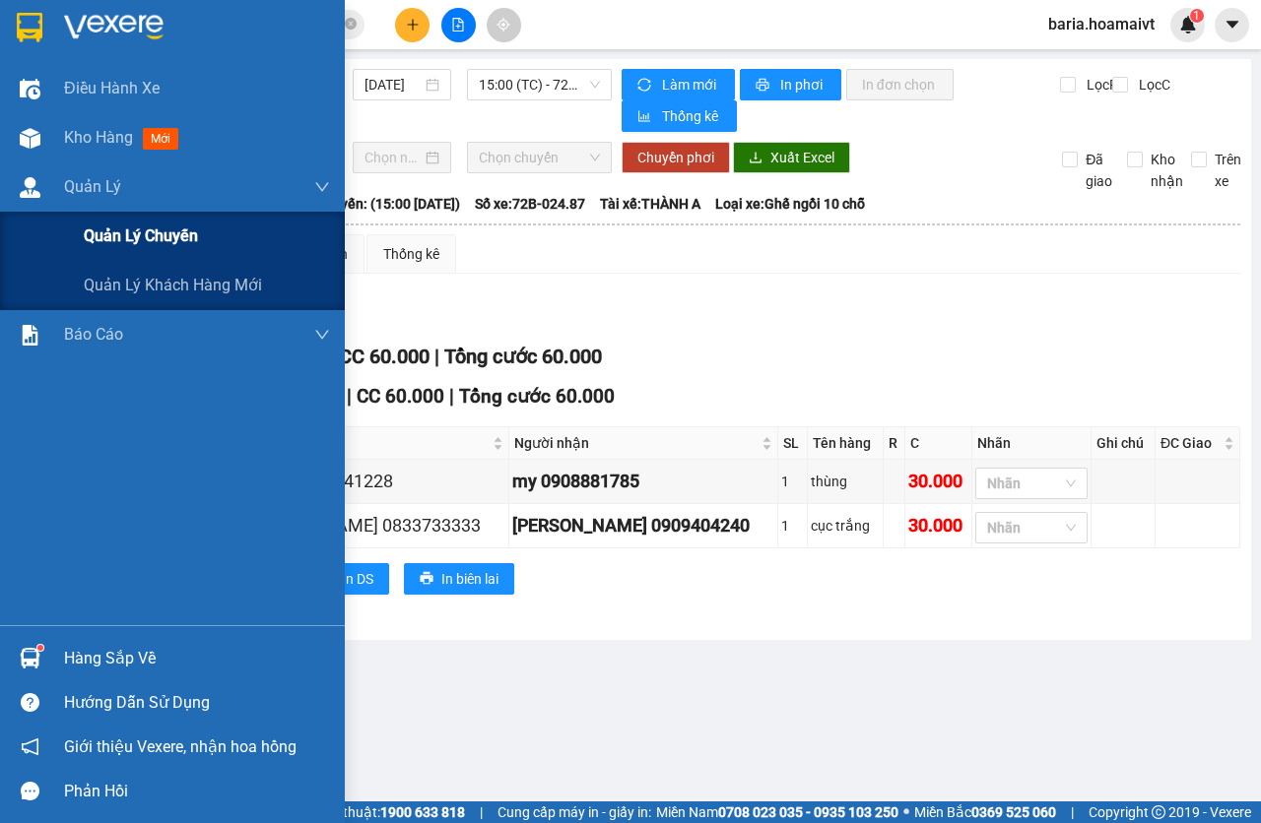
click at [148, 238] on span "Quản lý chuyến" at bounding box center [141, 236] width 114 height 25
